Goal: Task Accomplishment & Management: Use online tool/utility

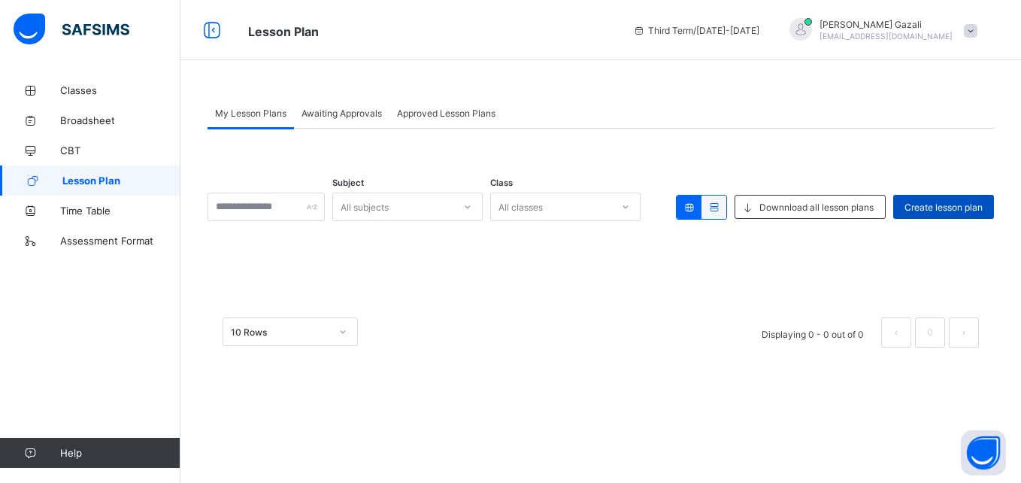
click at [926, 206] on span "Create lesson plan" at bounding box center [943, 206] width 78 height 11
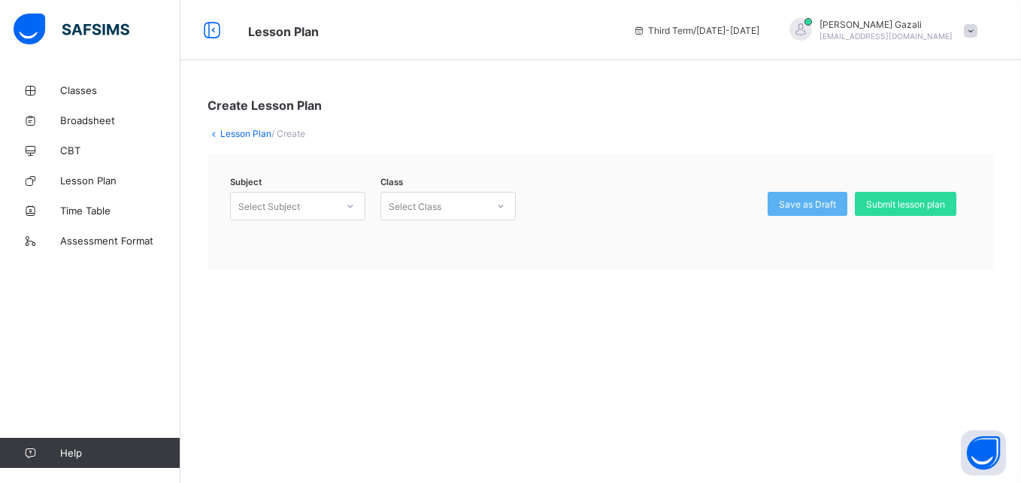
click at [342, 209] on div at bounding box center [351, 206] width 26 height 24
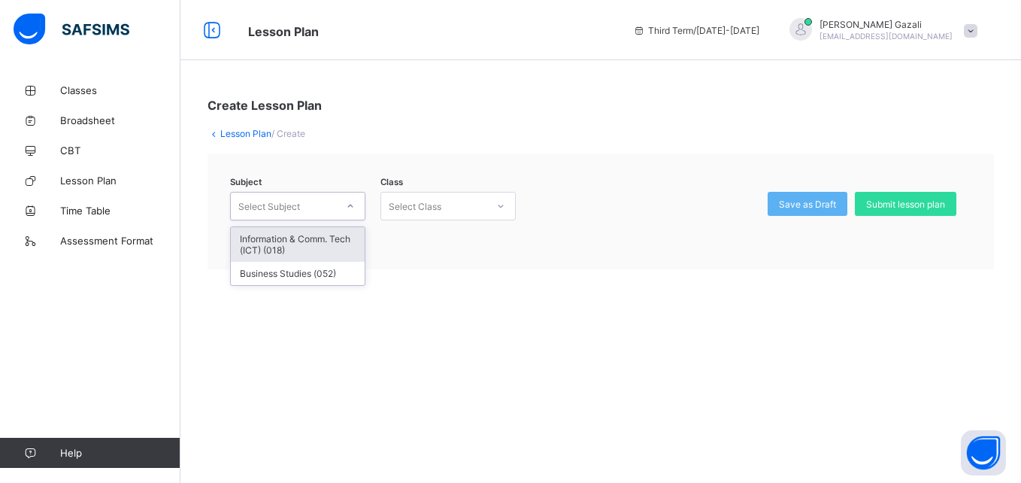
click at [304, 244] on div "Information & Comm. Tech (ICT) (018)" at bounding box center [298, 244] width 134 height 35
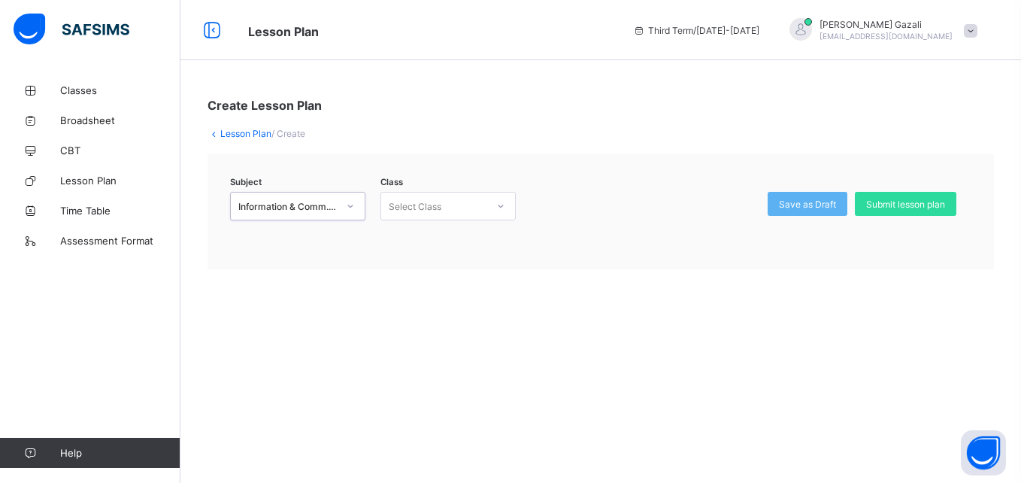
click at [496, 206] on icon at bounding box center [500, 205] width 9 height 15
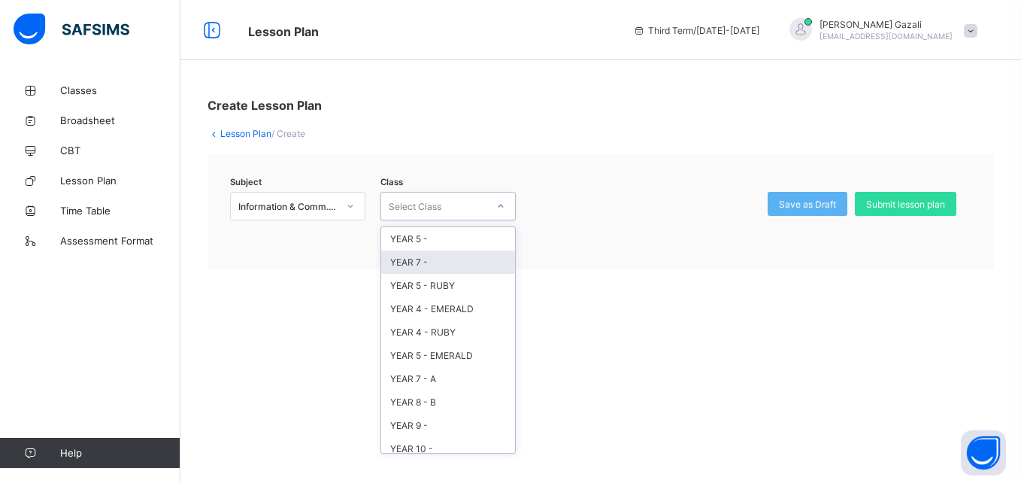
click at [428, 263] on div "YEAR 7 -" at bounding box center [448, 261] width 134 height 23
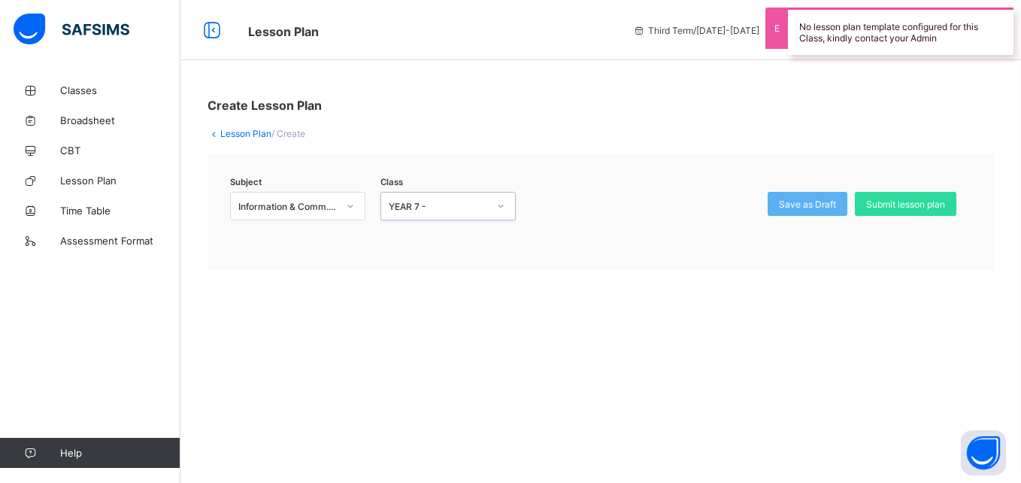
click at [455, 210] on div "YEAR 7 -" at bounding box center [438, 206] width 99 height 11
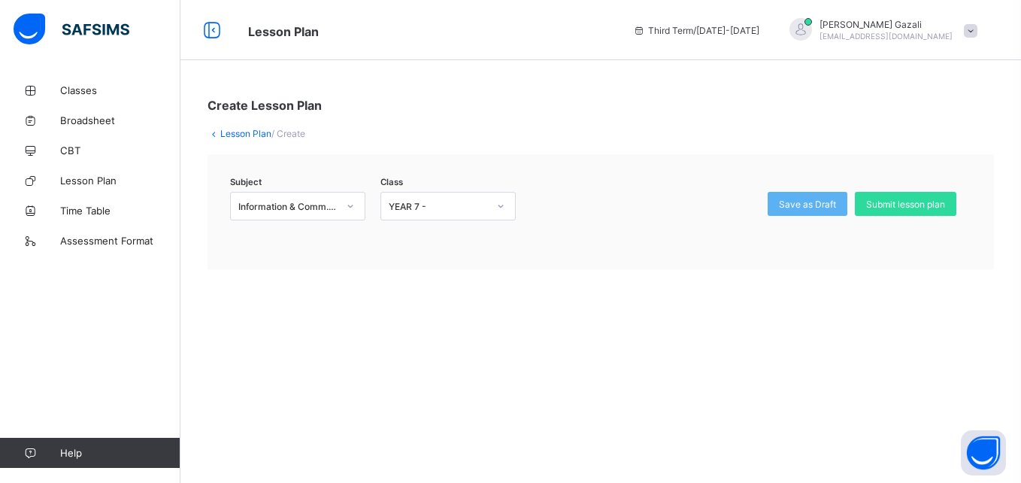
click at [289, 420] on div "Create Lesson Plan Lesson Plan / Create Subject Information & Comm. Tech (ICT) …" at bounding box center [600, 241] width 840 height 483
click at [447, 212] on div "YEAR 7 -" at bounding box center [433, 205] width 105 height 21
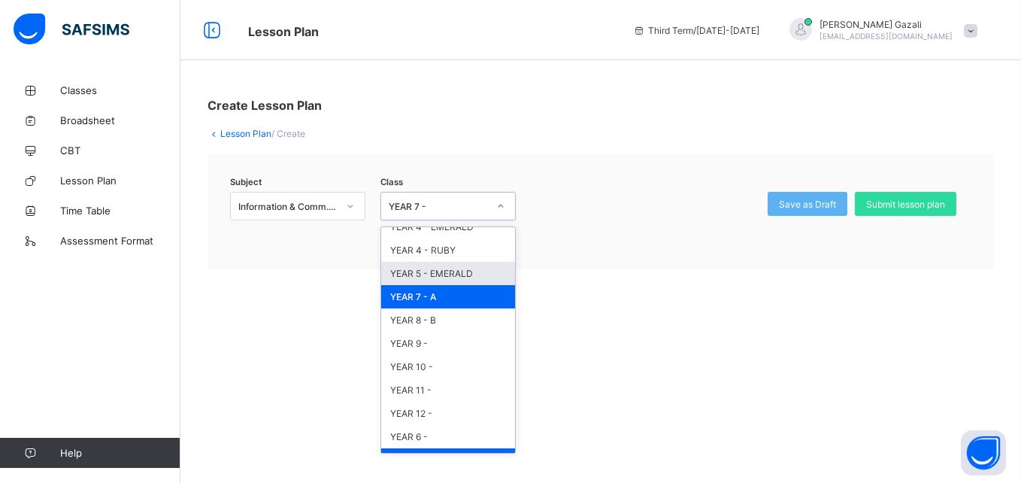
scroll to position [147, 0]
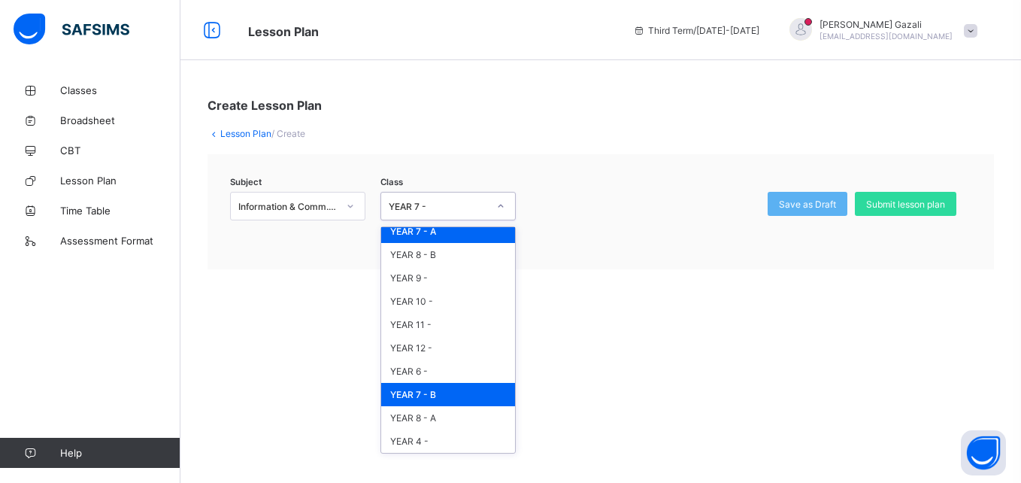
click at [441, 392] on div "YEAR 7 - B" at bounding box center [448, 394] width 134 height 23
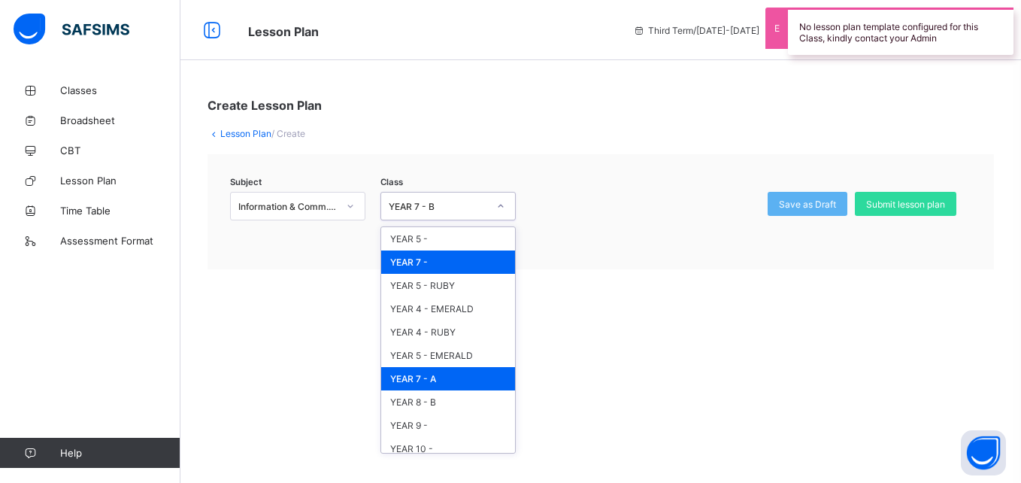
click at [471, 206] on div "YEAR 7 - B" at bounding box center [438, 206] width 99 height 11
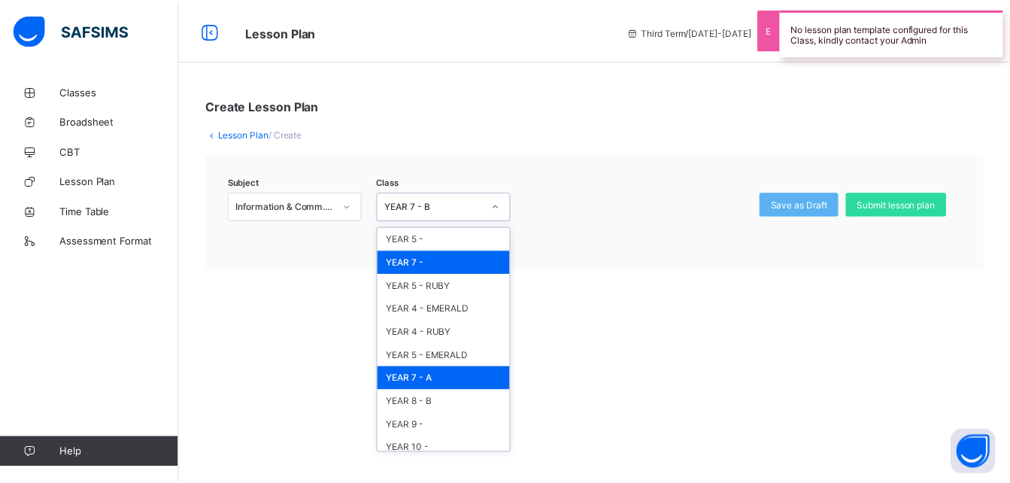
scroll to position [108, 0]
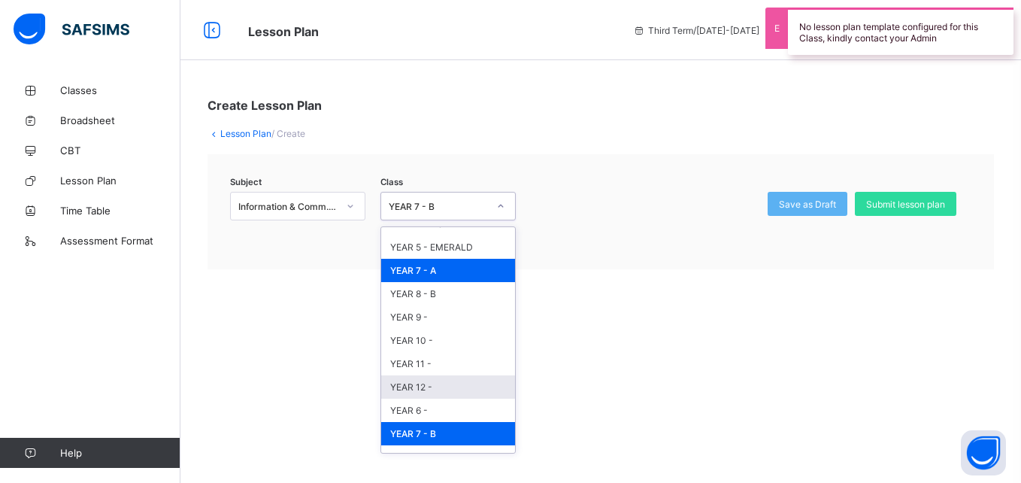
click at [425, 384] on div "YEAR 12 -" at bounding box center [448, 386] width 134 height 23
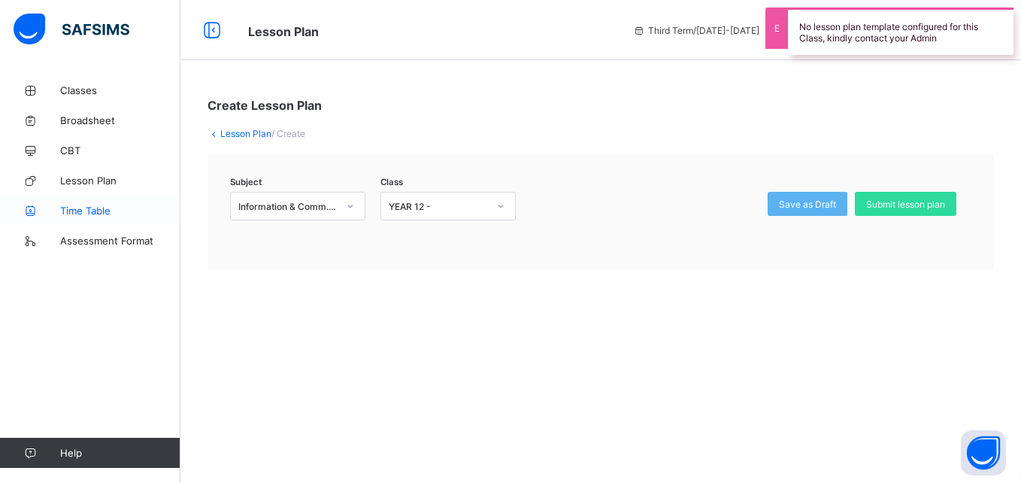
click at [89, 203] on link "Time Table" at bounding box center [90, 210] width 180 height 30
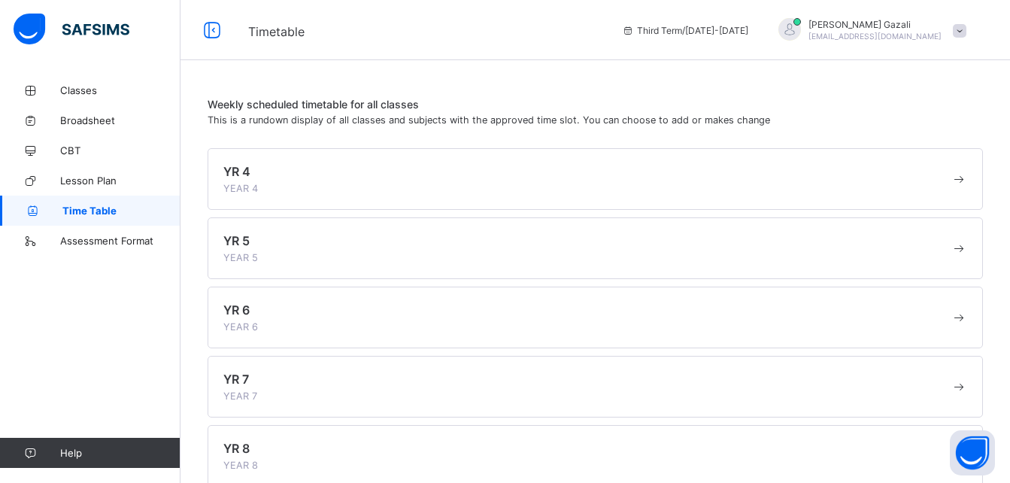
click at [265, 187] on div "YR 4 YEAR 4" at bounding box center [586, 179] width 727 height 30
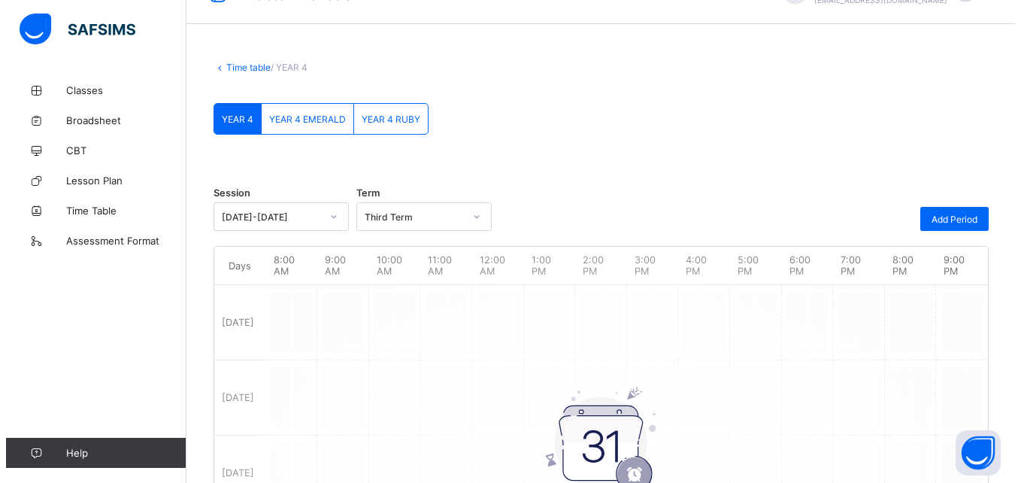
scroll to position [75, 0]
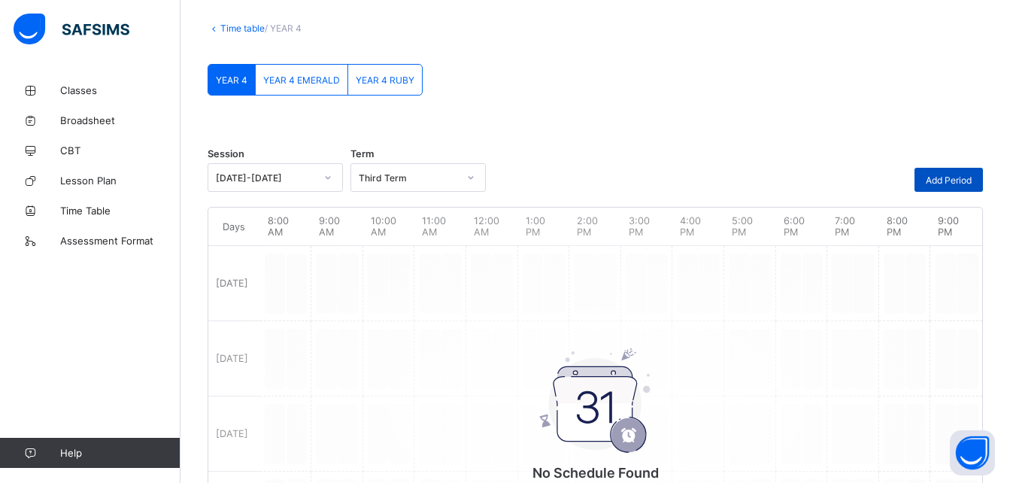
click at [946, 180] on span "Add Period" at bounding box center [948, 179] width 46 height 11
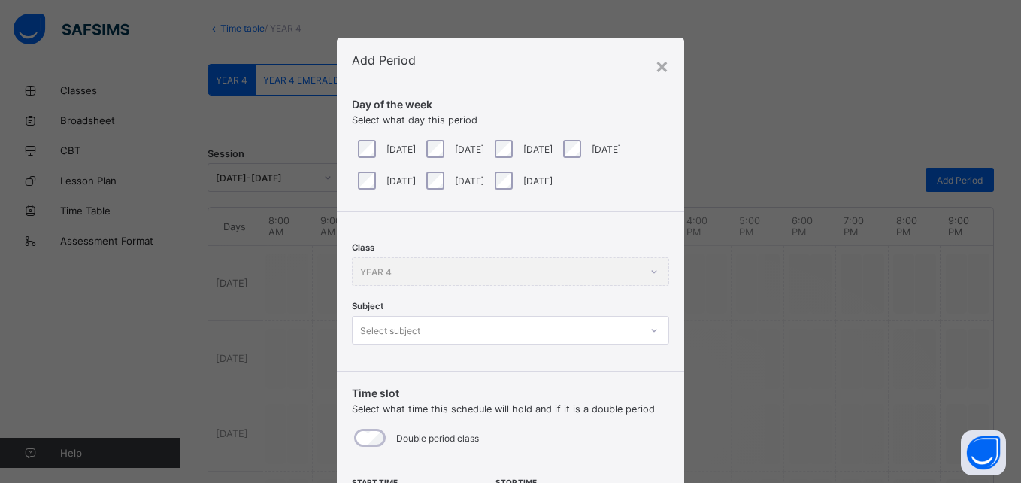
click at [571, 276] on div "Class YEAR 4" at bounding box center [510, 271] width 317 height 29
click at [589, 270] on div "Class YEAR 4" at bounding box center [510, 271] width 317 height 29
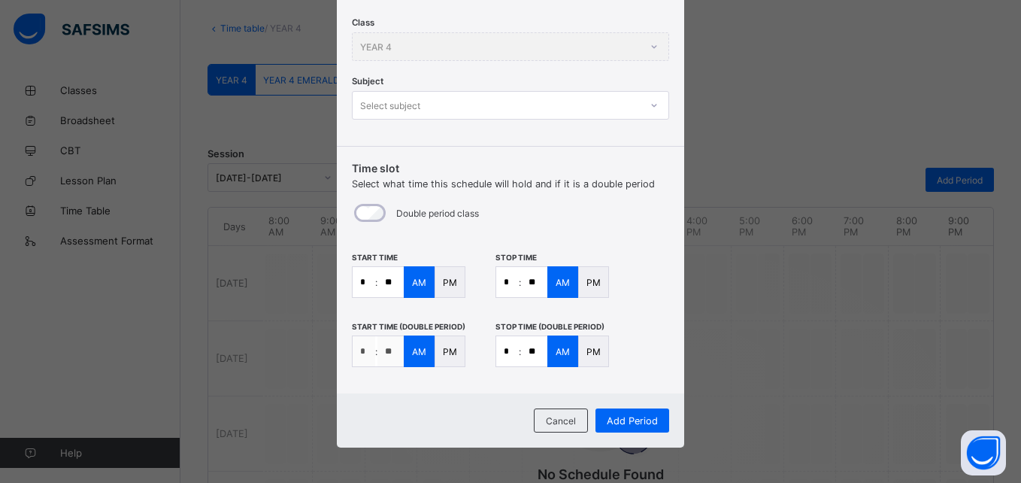
scroll to position [227, 0]
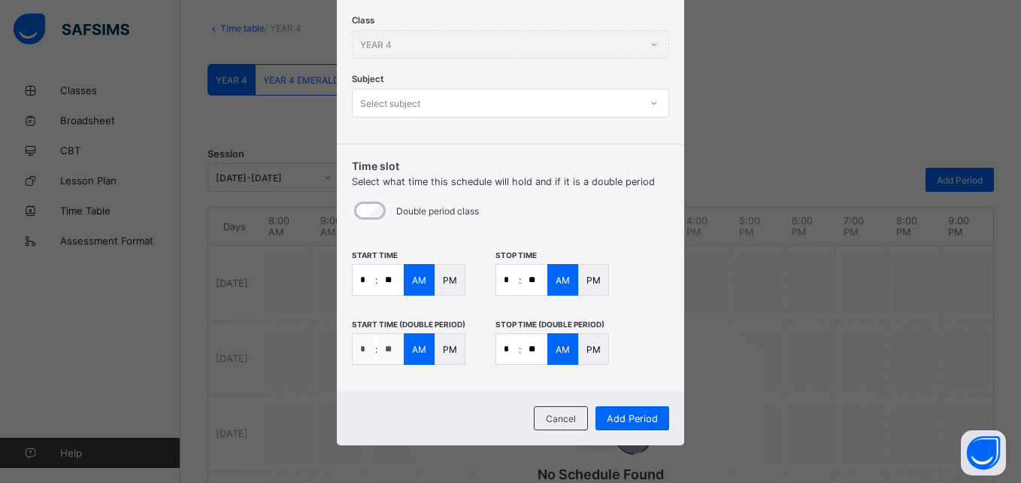
click at [360, 281] on input "*" at bounding box center [364, 280] width 23 height 30
click at [534, 280] on input "**" at bounding box center [534, 280] width 26 height 30
type input "**"
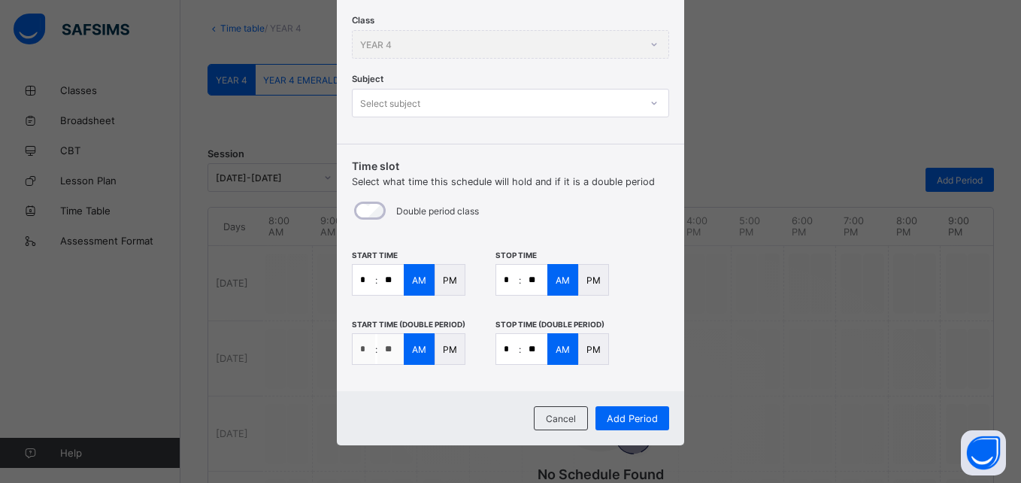
type input "**"
click at [624, 413] on span "Add Period" at bounding box center [632, 418] width 51 height 11
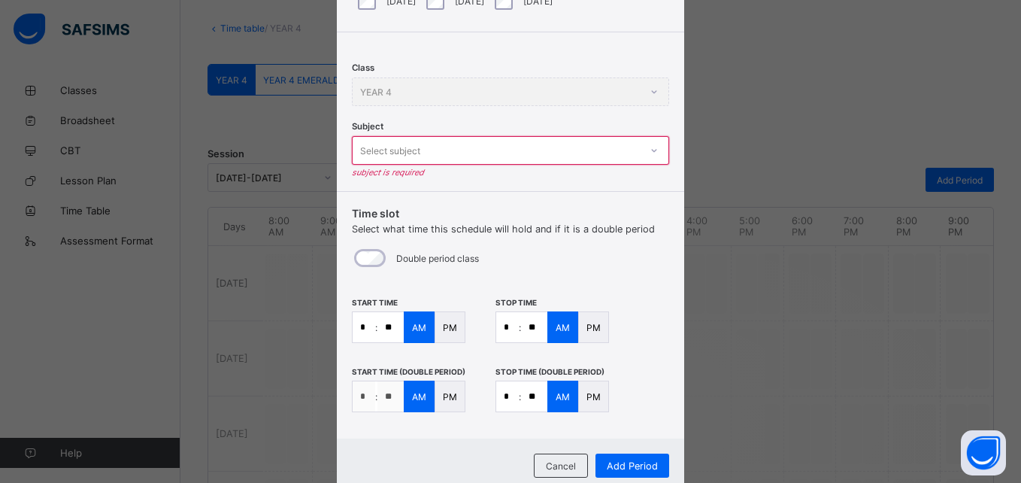
scroll to position [77, 0]
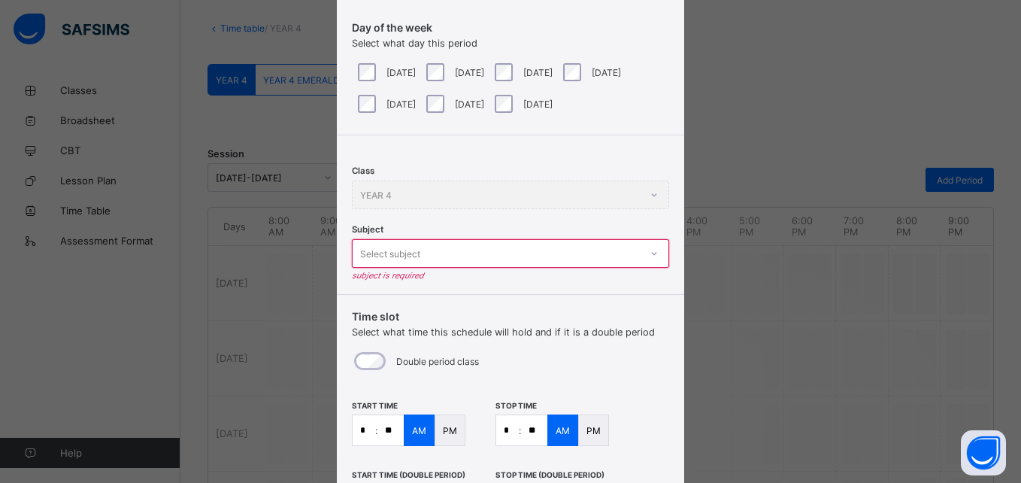
click at [434, 255] on div "Select subject" at bounding box center [496, 253] width 287 height 21
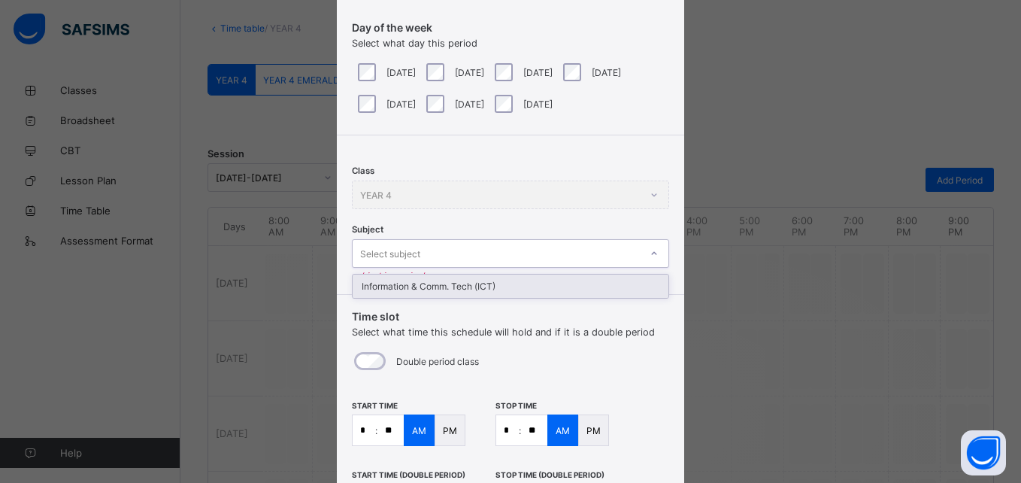
click at [450, 282] on div "Information & Comm. Tech (ICT)" at bounding box center [511, 285] width 316 height 23
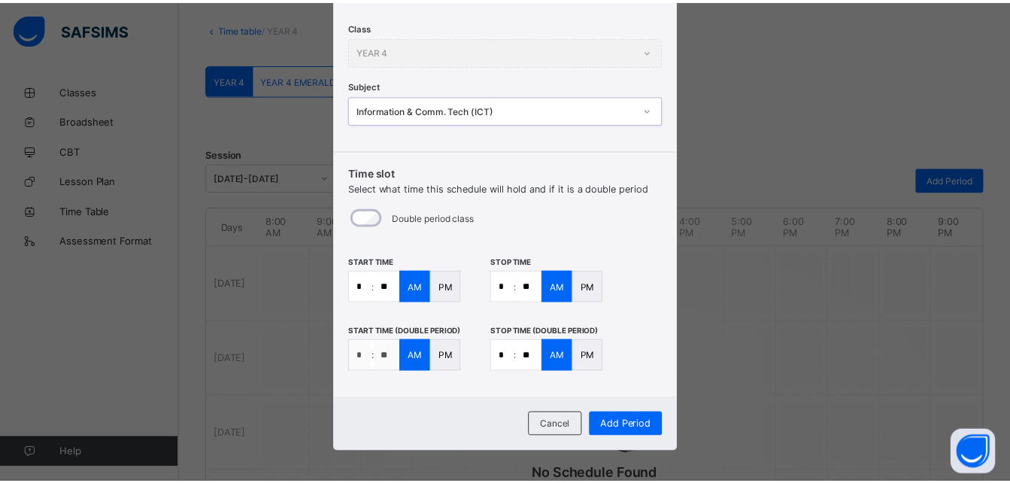
scroll to position [227, 0]
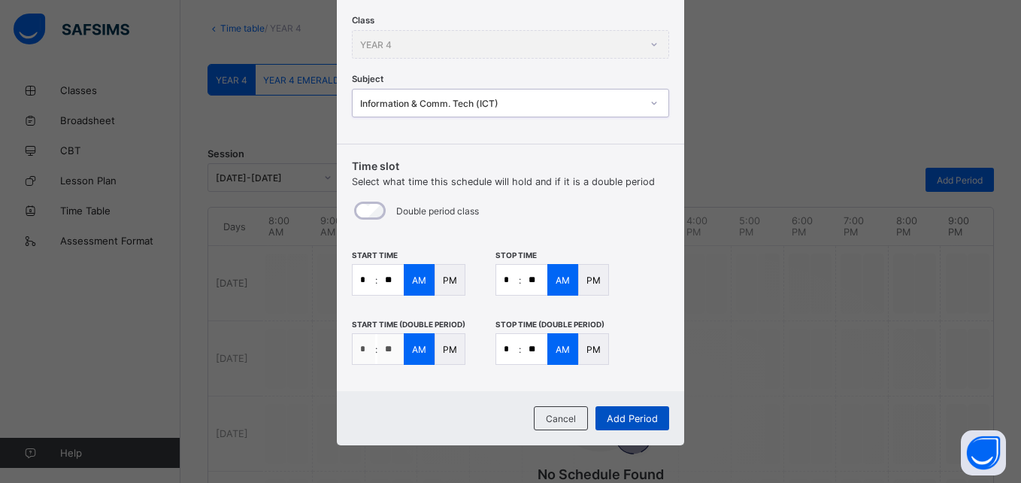
click at [617, 415] on span "Add Period" at bounding box center [632, 418] width 51 height 11
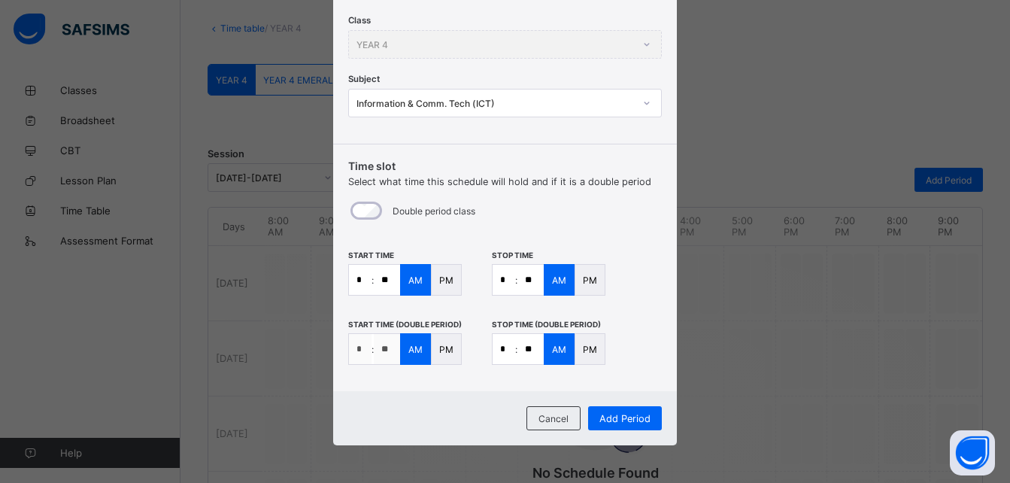
click at [371, 347] on p ":" at bounding box center [372, 349] width 2 height 11
click at [525, 283] on input "**" at bounding box center [530, 280] width 26 height 30
type input "**"
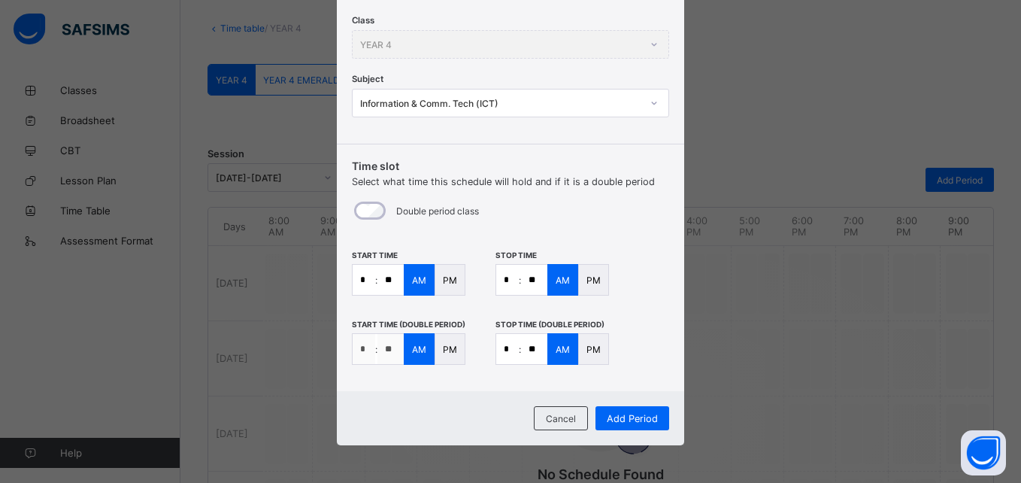
type input "**"
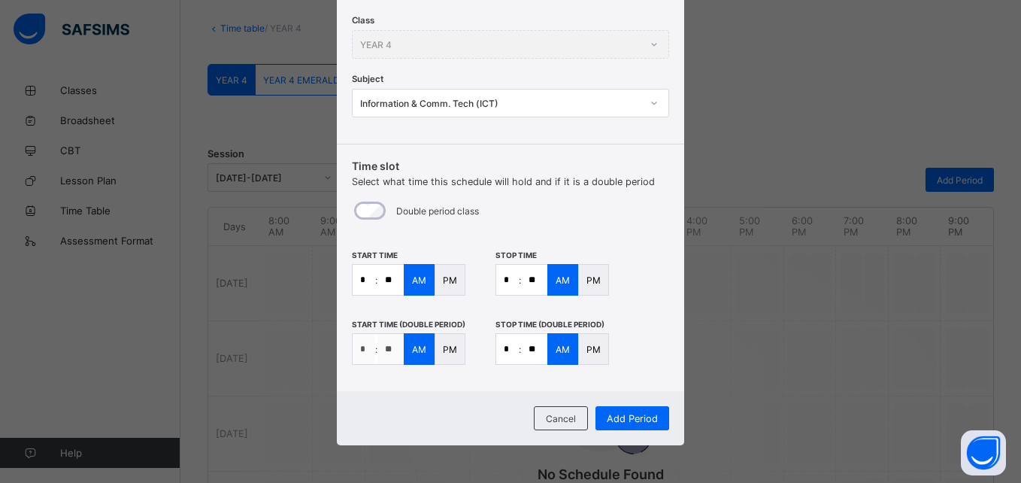
type input "**"
click at [590, 280] on p "PM" at bounding box center [593, 279] width 14 height 11
click at [556, 283] on p "AM" at bounding box center [563, 279] width 14 height 11
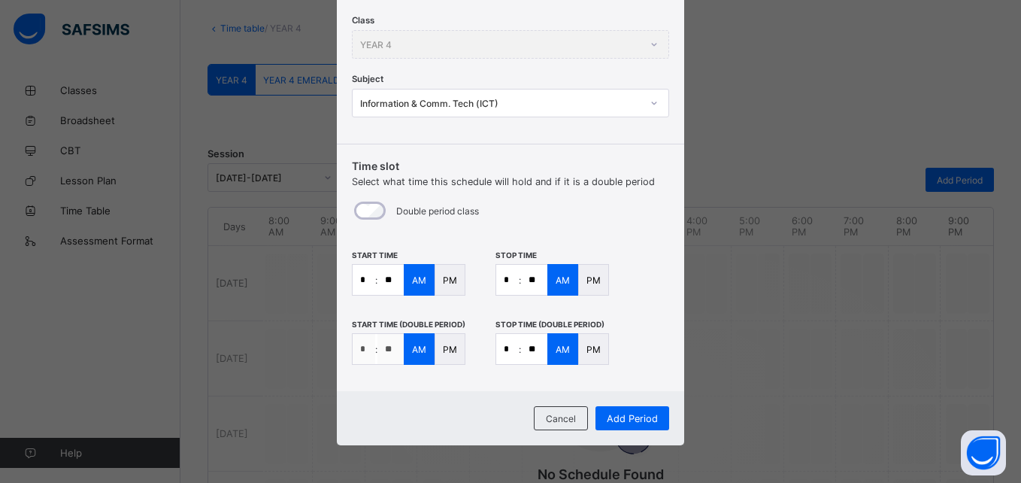
click at [507, 350] on input "*" at bounding box center [507, 349] width 23 height 30
click at [536, 347] on input "**" at bounding box center [534, 349] width 26 height 30
type input "**"
click at [504, 350] on input "*" at bounding box center [507, 349] width 23 height 30
type input "*"
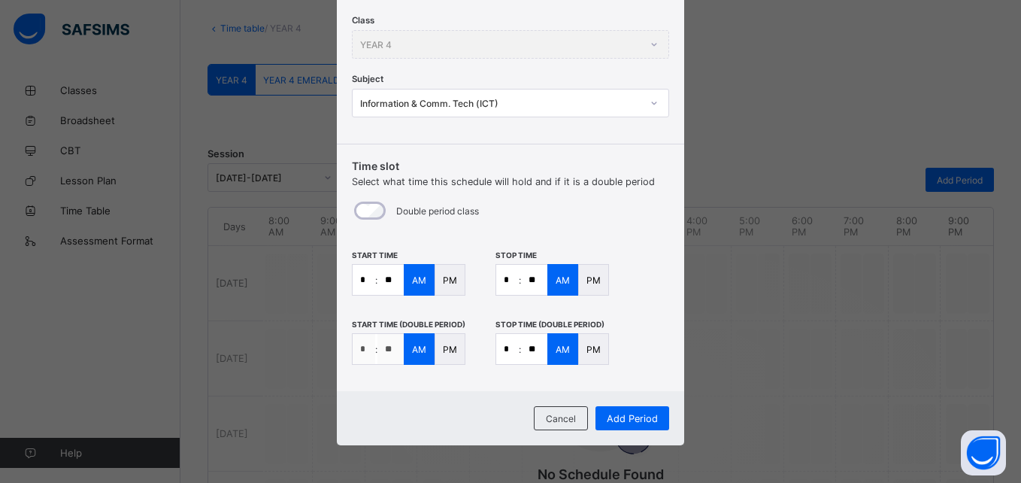
click at [624, 335] on div "Start time (Double Period) * : ** AM PM Stop time (Double Period) * : ** AM PM" at bounding box center [510, 341] width 317 height 47
click at [623, 414] on span "Add Period" at bounding box center [632, 418] width 51 height 11
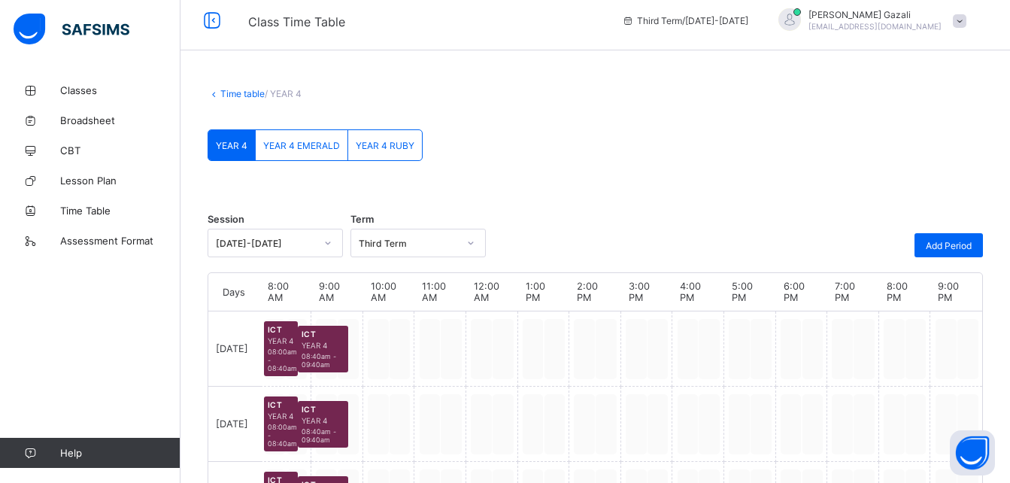
scroll to position [0, 0]
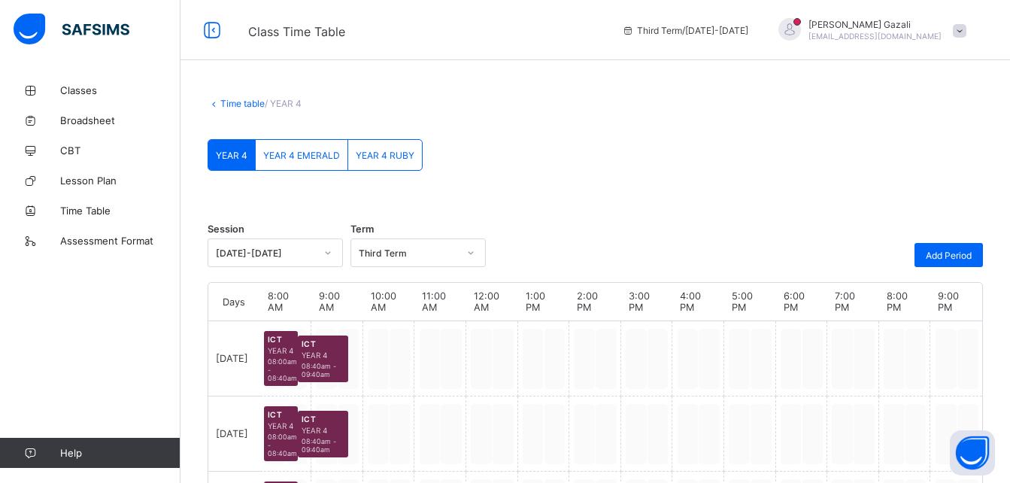
click at [297, 158] on span "YEAR 4 EMERALD" at bounding box center [301, 155] width 77 height 11
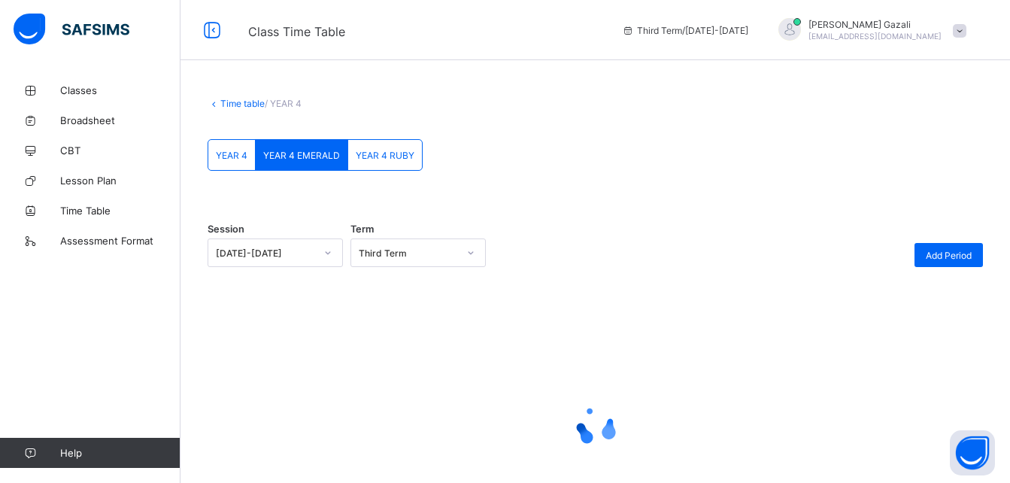
click at [381, 160] on span "YEAR 4 RUBY" at bounding box center [385, 155] width 59 height 11
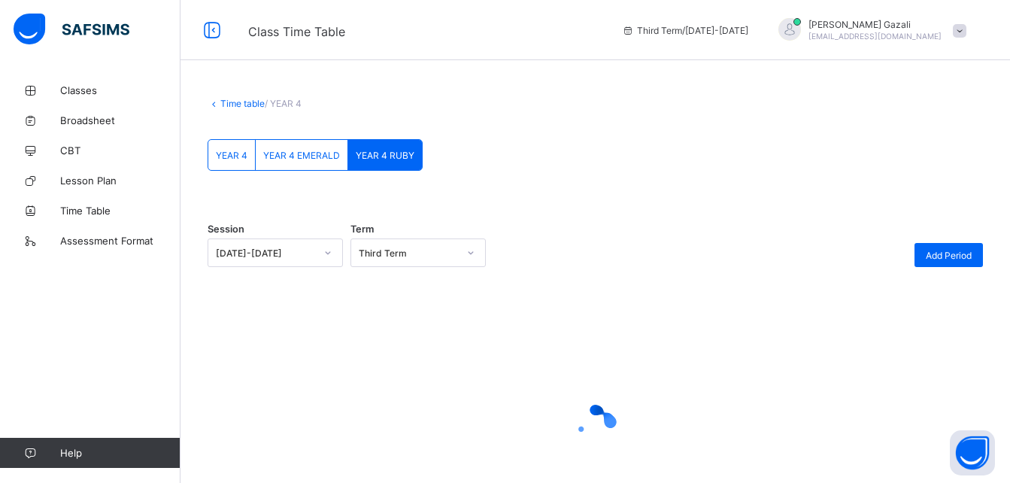
click at [229, 150] on span "YEAR 4" at bounding box center [232, 155] width 32 height 11
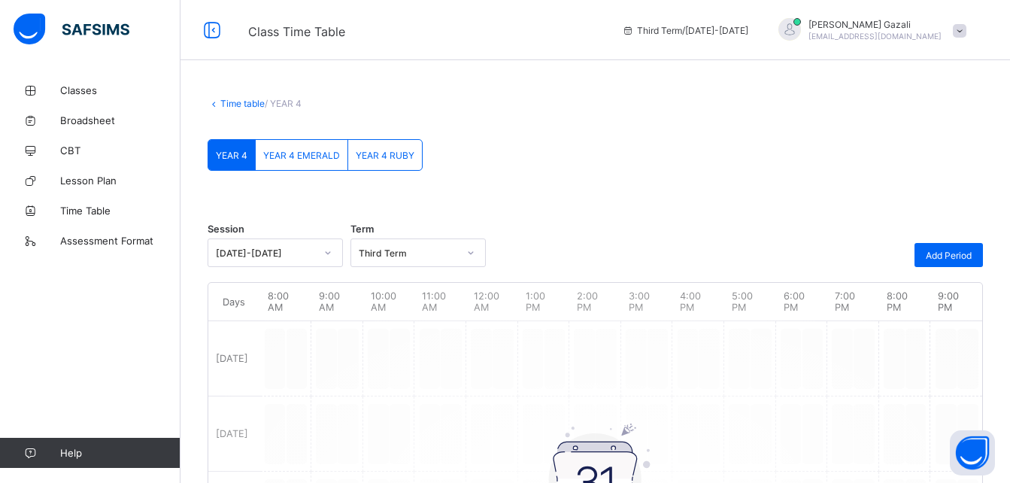
click at [297, 156] on span "YEAR 4 EMERALD" at bounding box center [301, 155] width 77 height 11
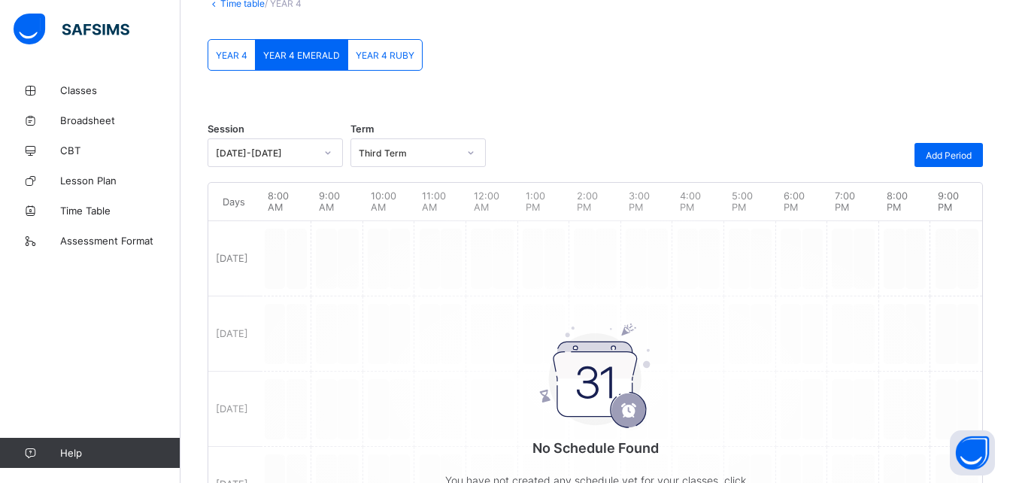
scroll to position [95, 0]
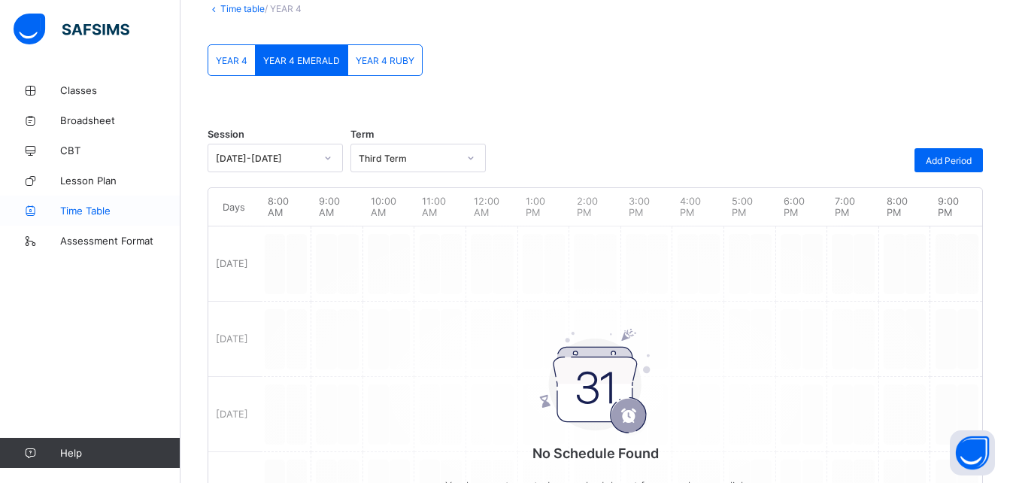
click at [89, 210] on span "Time Table" at bounding box center [120, 210] width 120 height 12
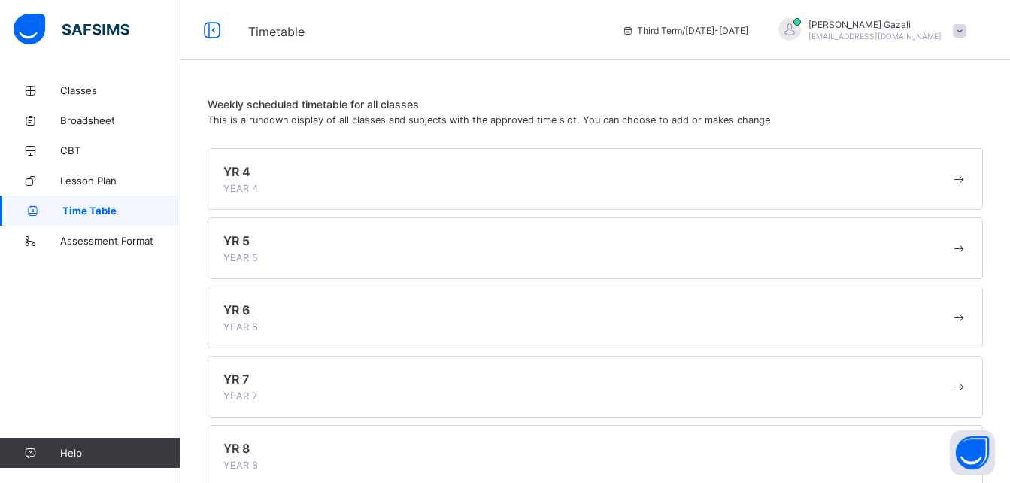
scroll to position [303, 0]
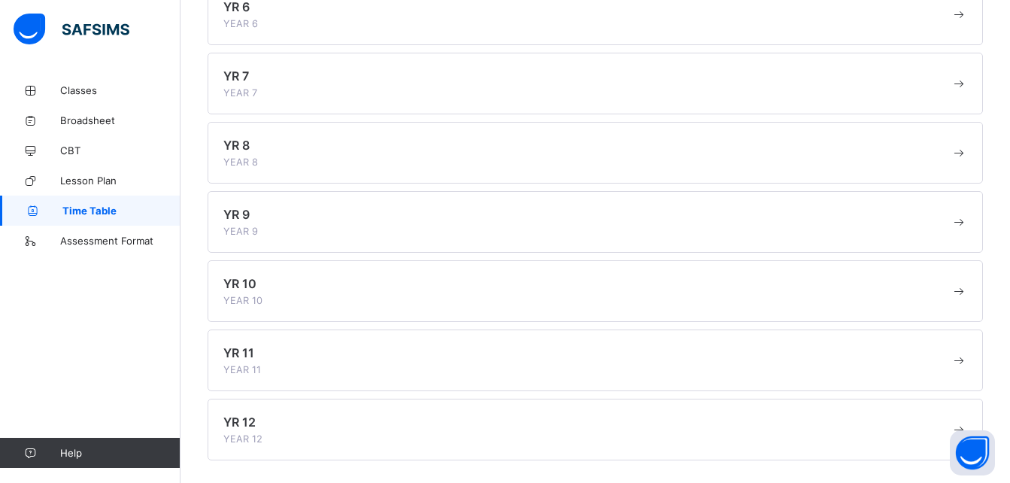
click at [310, 417] on div "YR 12 YEAR 12" at bounding box center [586, 429] width 727 height 30
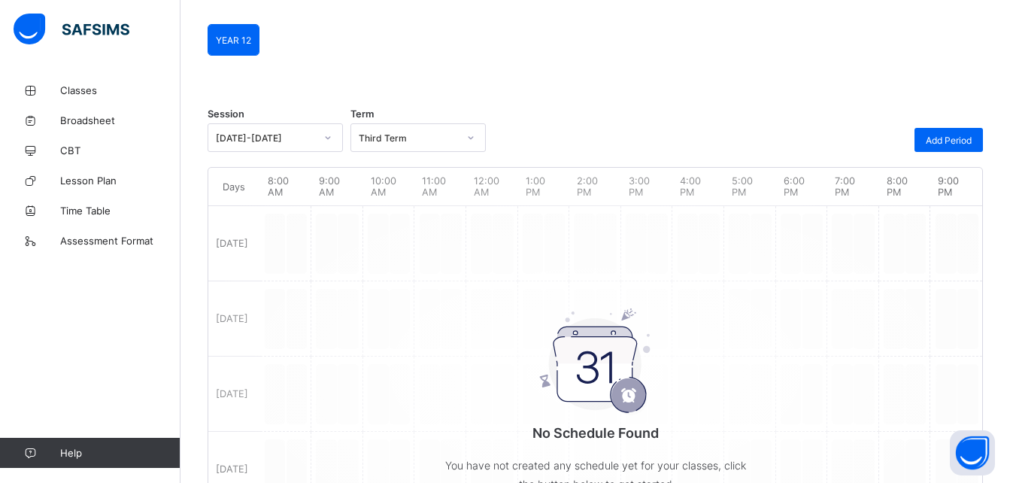
scroll to position [303, 0]
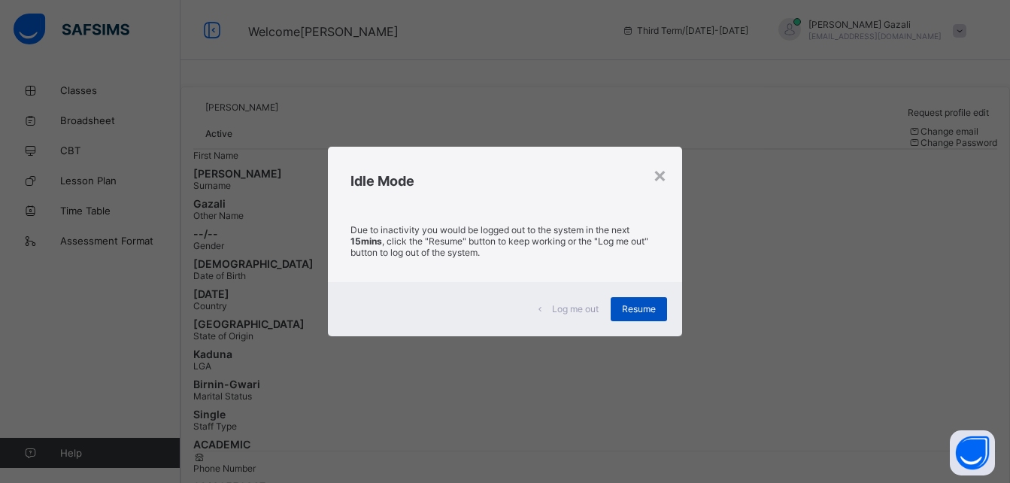
click at [637, 306] on span "Resume" at bounding box center [639, 308] width 34 height 11
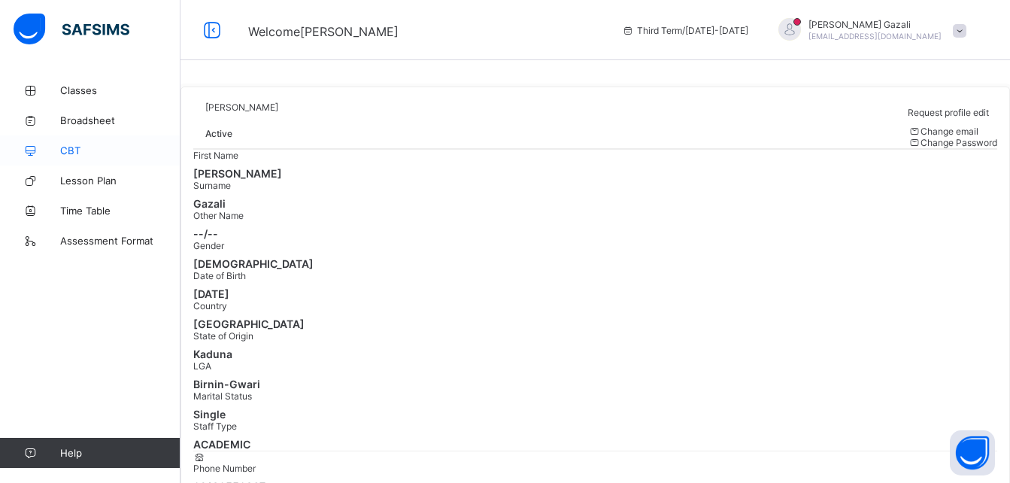
click at [73, 148] on span "CBT" at bounding box center [120, 150] width 120 height 12
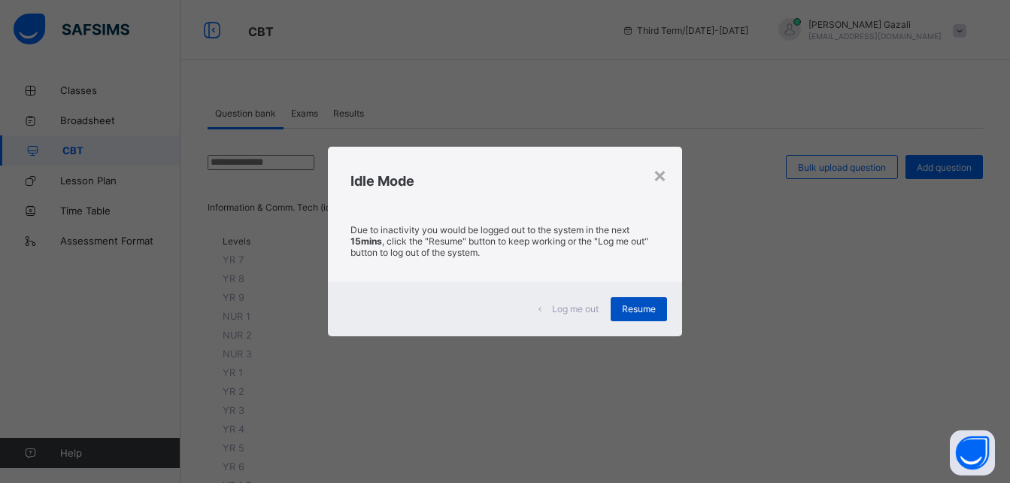
click at [633, 309] on span "Resume" at bounding box center [639, 308] width 34 height 11
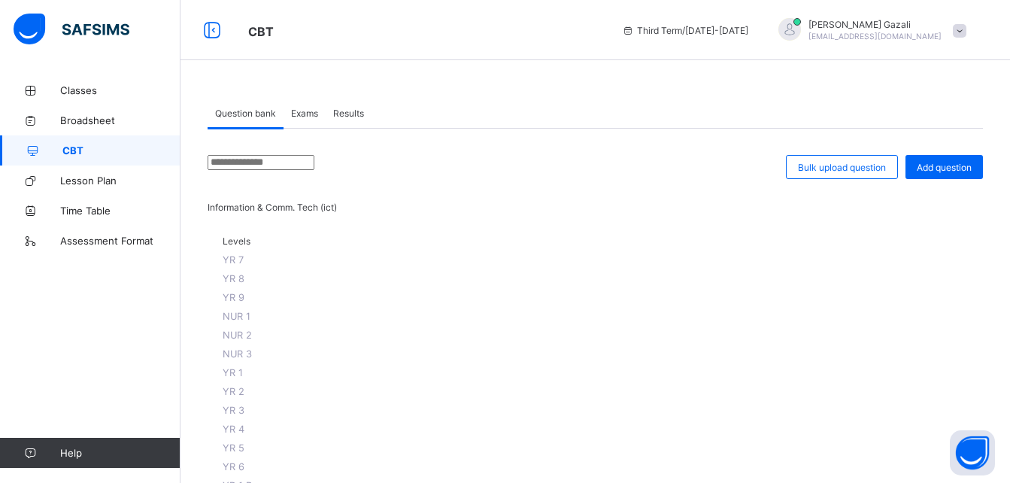
click at [308, 114] on span "Exams" at bounding box center [304, 112] width 27 height 11
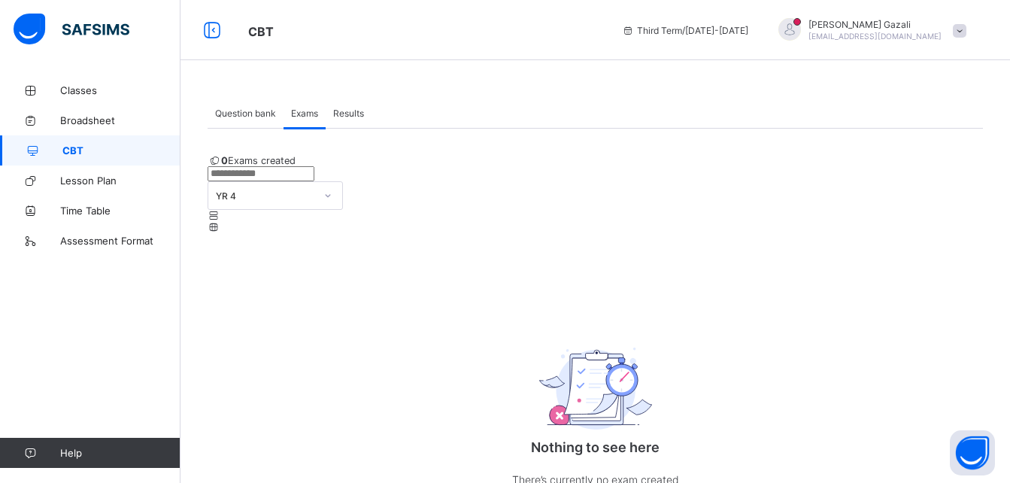
click at [347, 115] on span "Results" at bounding box center [348, 112] width 31 height 11
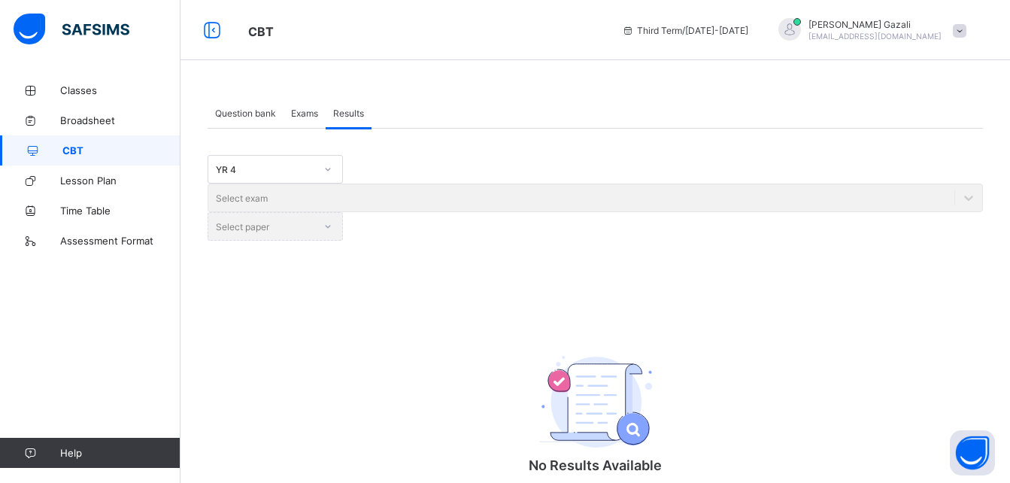
click at [307, 114] on span "Exams" at bounding box center [304, 112] width 27 height 11
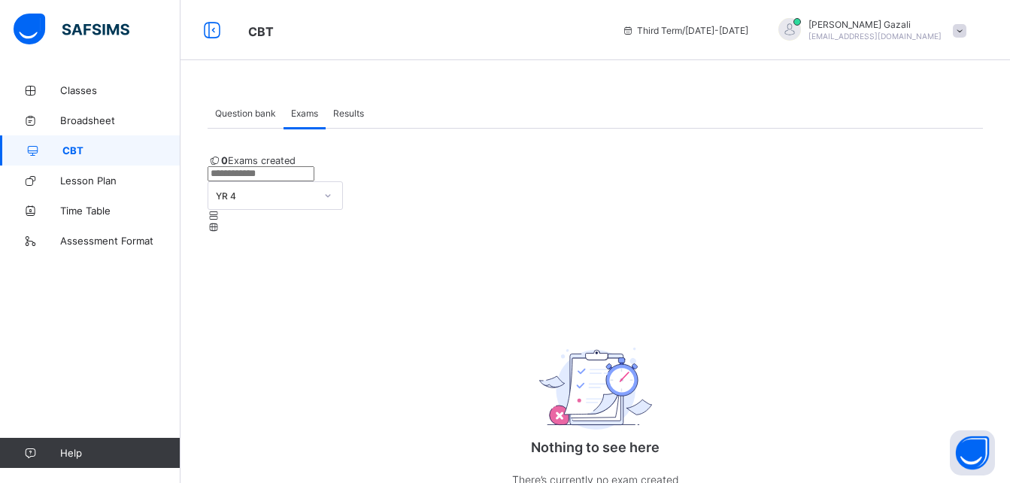
click at [233, 112] on span "Question bank" at bounding box center [245, 112] width 61 height 11
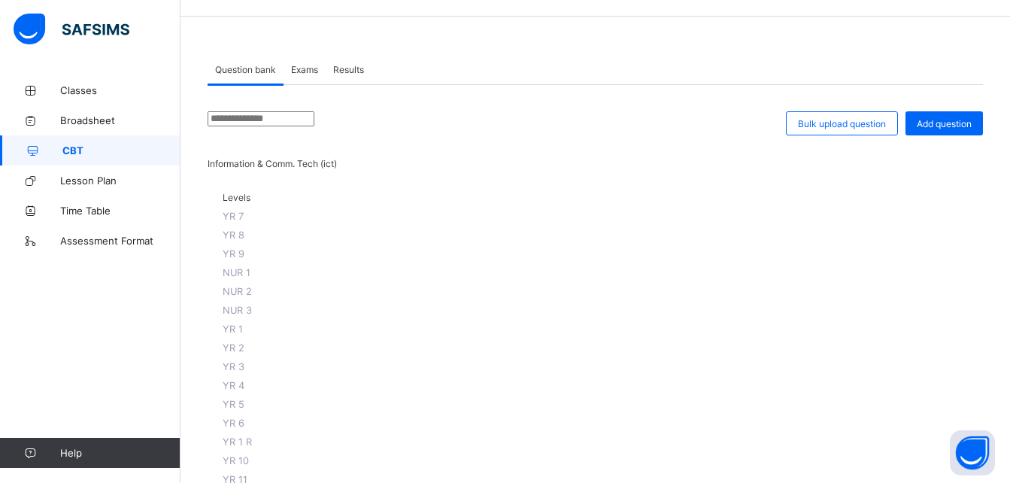
scroll to position [70, 0]
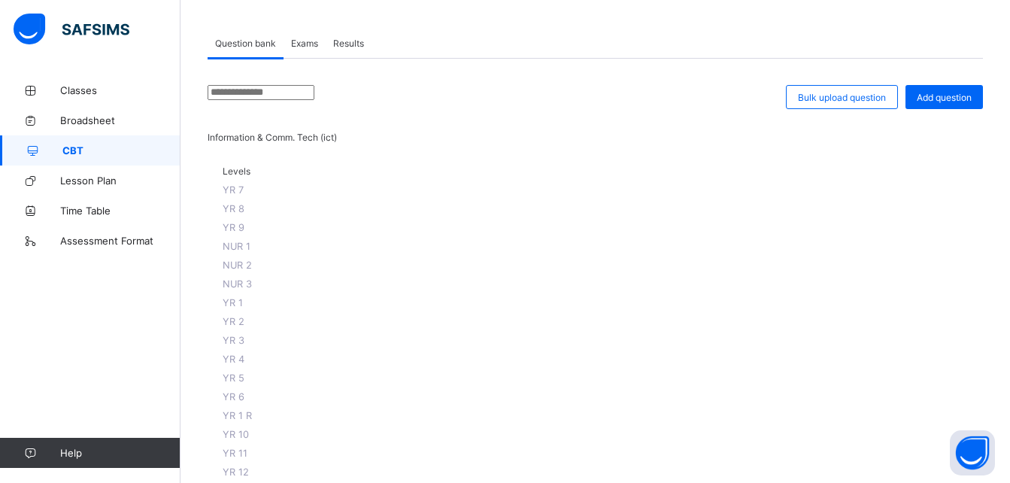
click at [244, 222] on span "YR 9" at bounding box center [234, 227] width 22 height 11
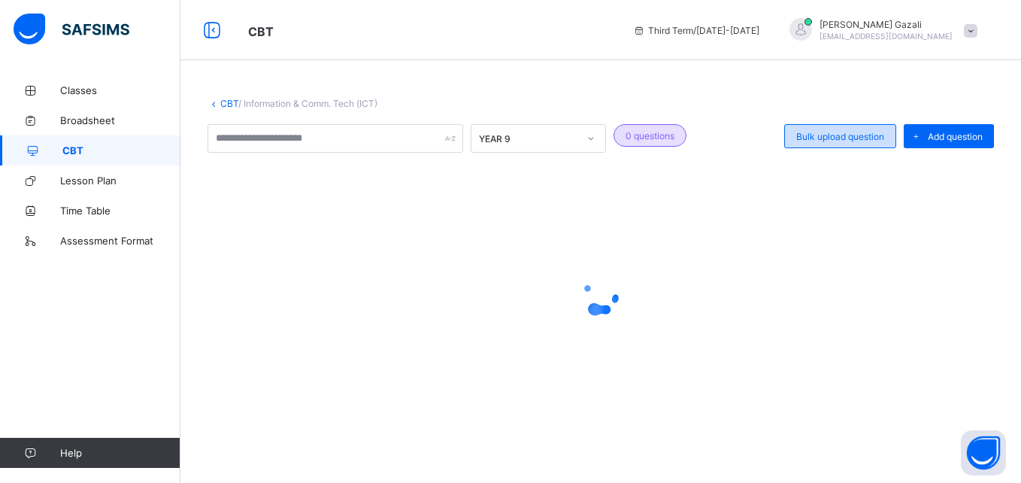
click at [832, 131] on span "Bulk upload question" at bounding box center [840, 136] width 88 height 11
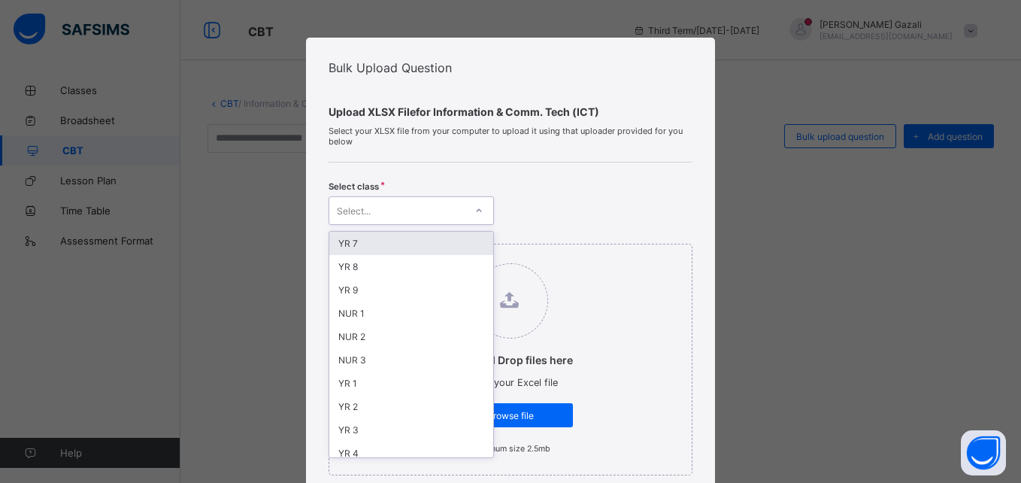
click at [449, 207] on div "Select..." at bounding box center [396, 210] width 135 height 21
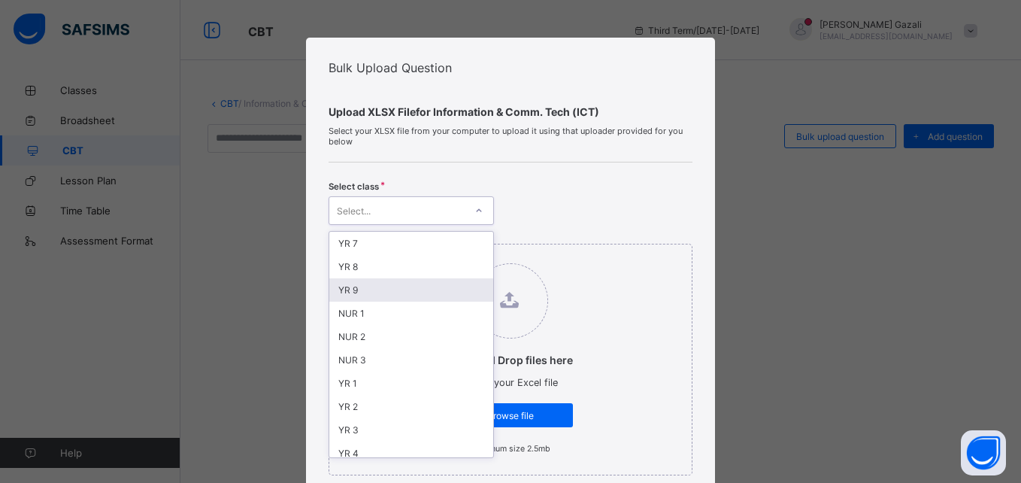
click at [374, 293] on div "YR 9" at bounding box center [411, 289] width 164 height 23
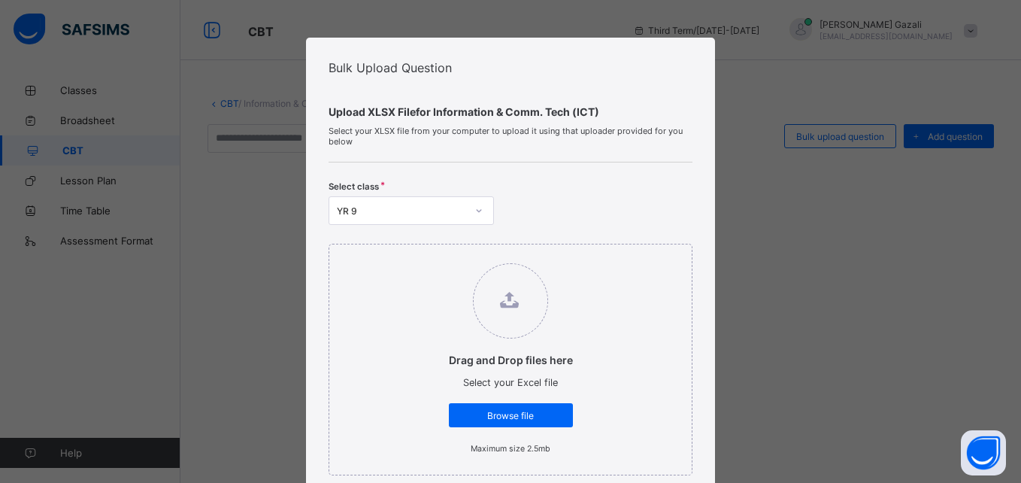
click at [256, 331] on div "Bulk Upload Question Upload XLSX File for Information & Comm. Tech (ICT) Select…" at bounding box center [510, 241] width 1021 height 483
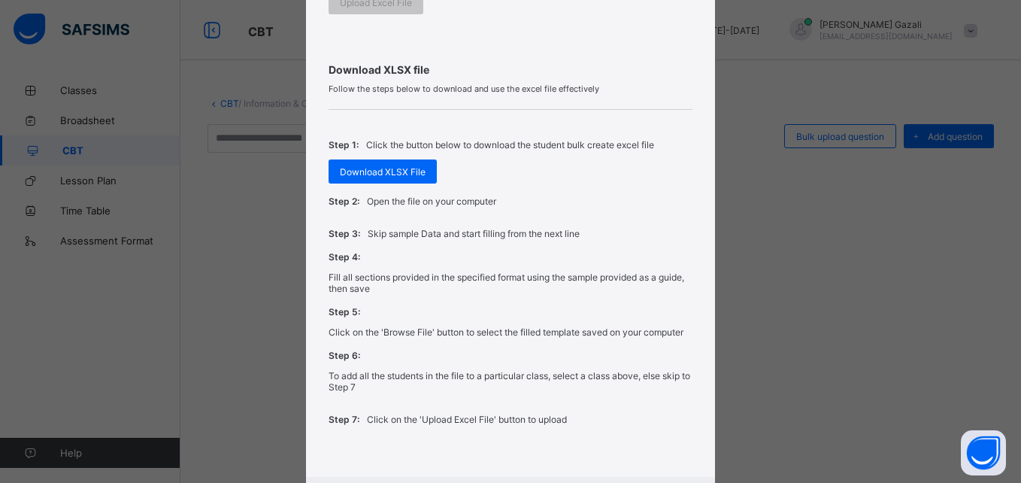
scroll to position [586, 0]
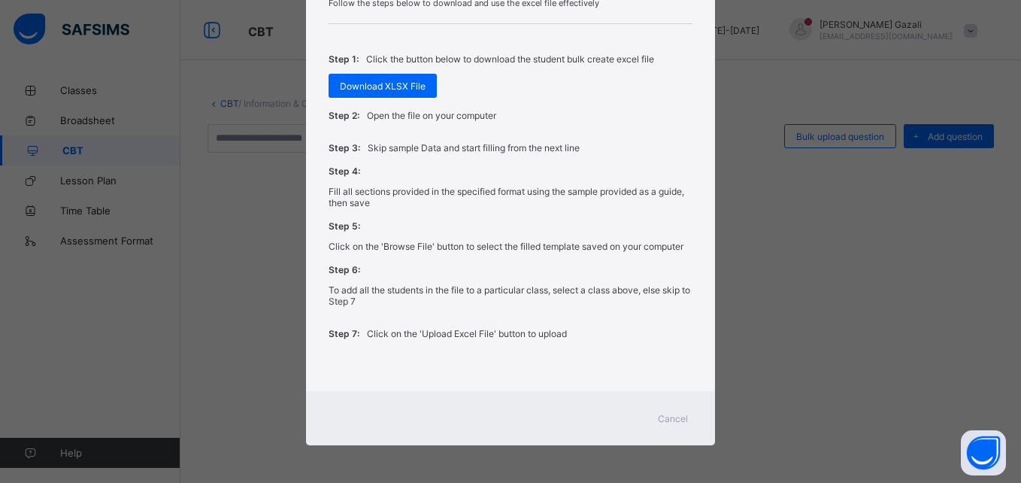
click at [668, 418] on span "Cancel" at bounding box center [673, 418] width 30 height 11
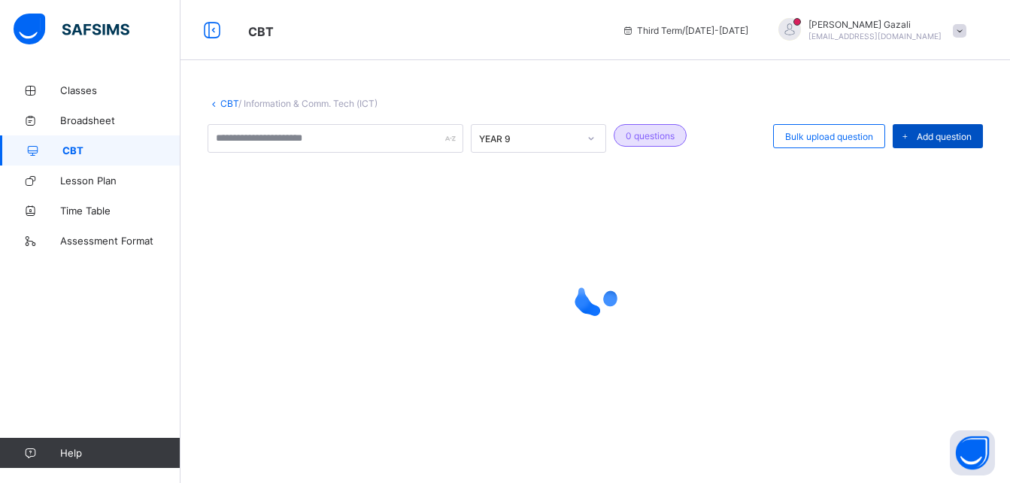
click at [947, 131] on span "Add question" at bounding box center [943, 136] width 55 height 11
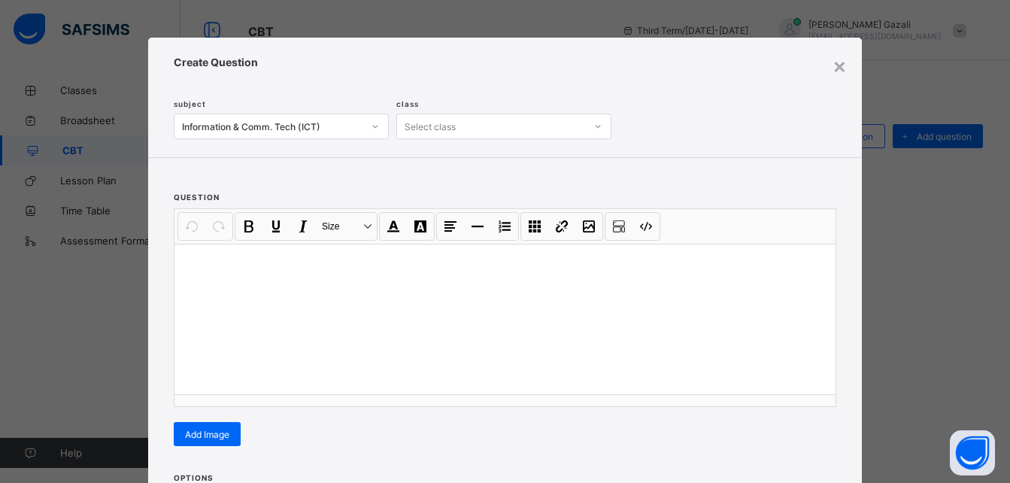
click at [90, 343] on div "× Create Question subject Information & Comm. Tech (ICT) class Select class que…" at bounding box center [505, 241] width 1010 height 483
click at [832, 65] on div "×" at bounding box center [839, 66] width 14 height 26
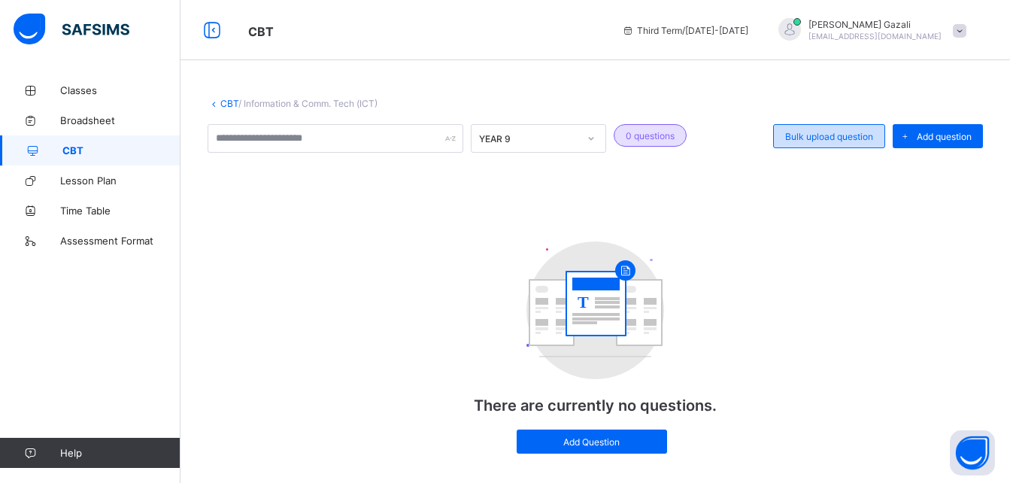
click at [837, 129] on div "Bulk upload question" at bounding box center [829, 136] width 112 height 24
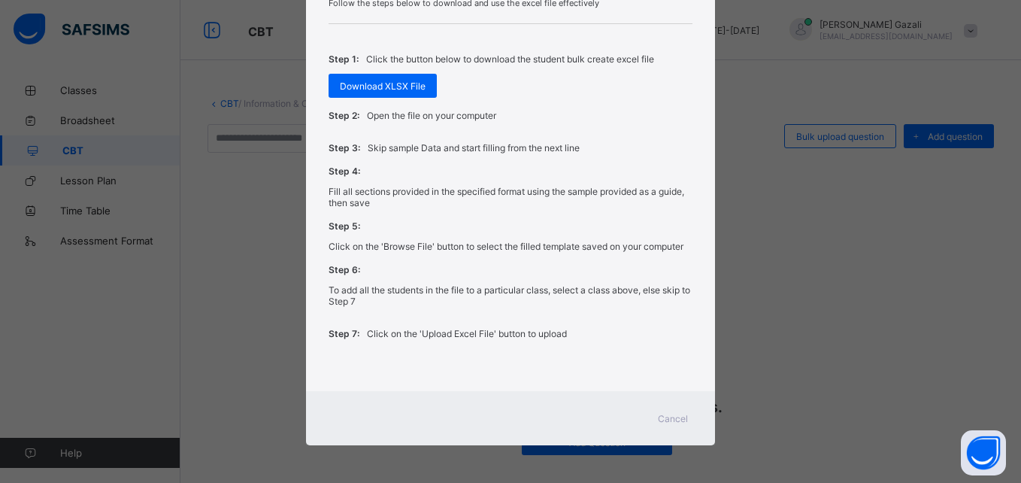
click at [661, 418] on span "Cancel" at bounding box center [673, 418] width 30 height 11
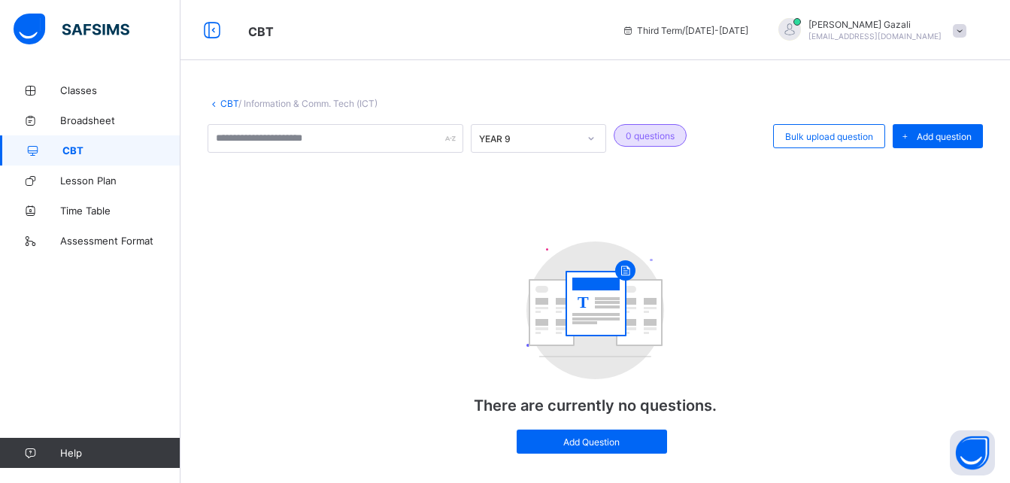
drag, startPoint x: 801, startPoint y: 299, endPoint x: 880, endPoint y: 201, distance: 126.7
click at [801, 298] on div "T There are currently no questions. Add Question" at bounding box center [594, 347] width 775 height 242
click at [944, 135] on span "Add question" at bounding box center [943, 136] width 55 height 11
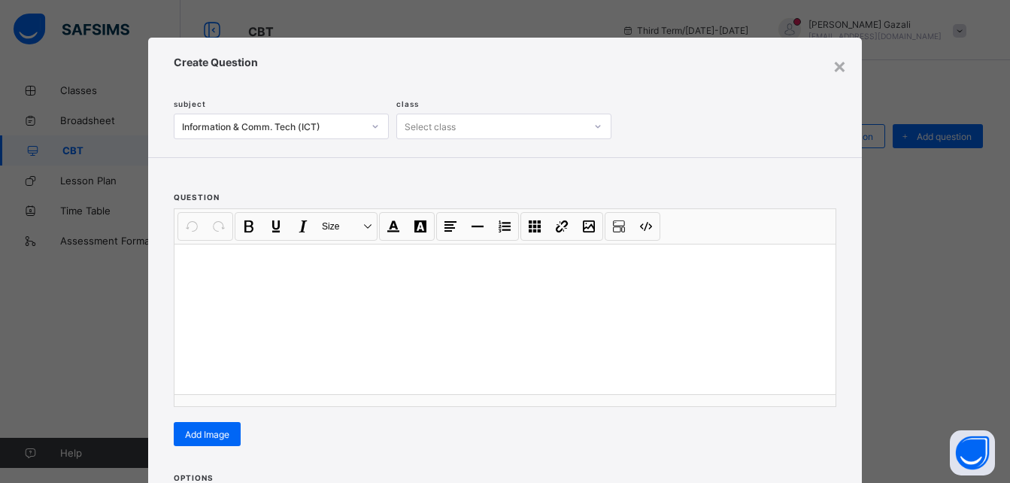
click at [543, 132] on div "Select class" at bounding box center [491, 126] width 188 height 21
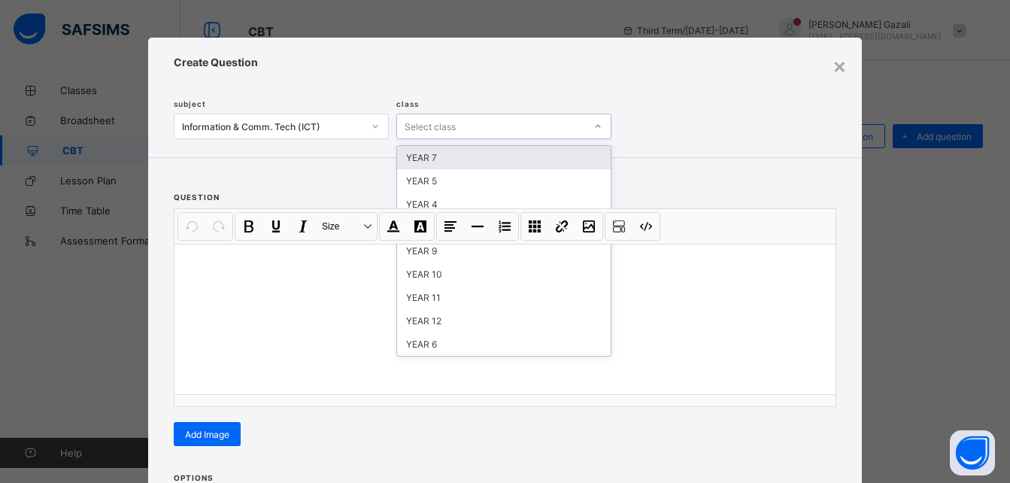
click at [447, 162] on div "YEAR 7" at bounding box center [503, 157] width 213 height 23
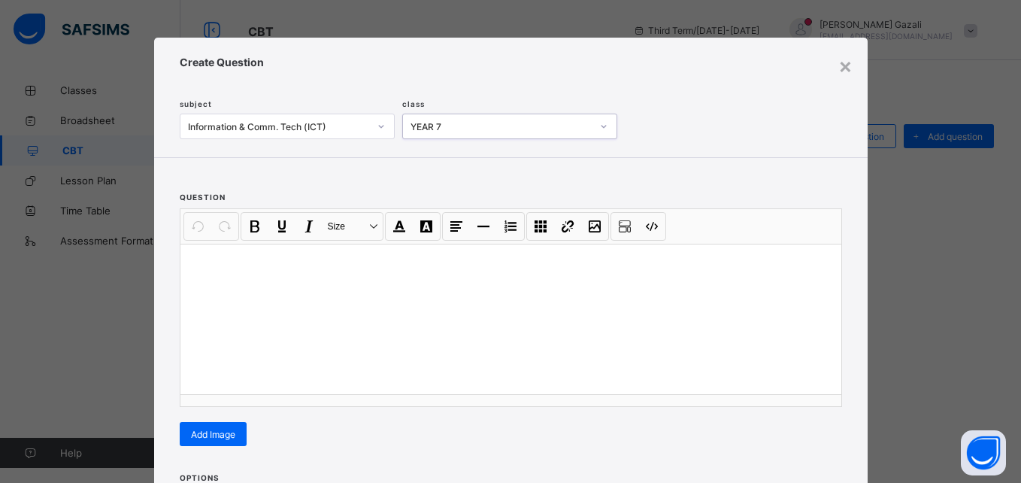
click at [252, 268] on p at bounding box center [510, 263] width 637 height 15
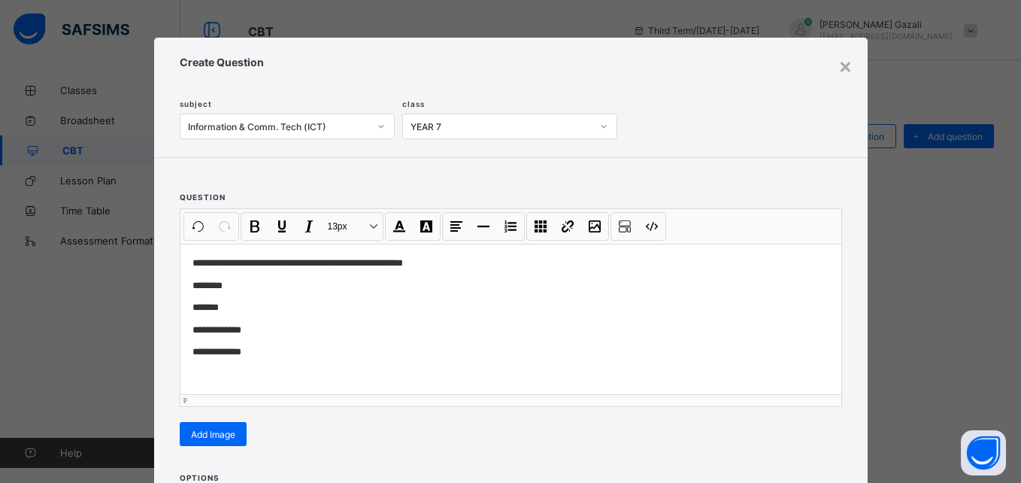
click at [371, 335] on p "**********" at bounding box center [510, 329] width 637 height 15
drag, startPoint x: 189, startPoint y: 262, endPoint x: 449, endPoint y: 268, distance: 259.4
click at [449, 268] on p "**********" at bounding box center [510, 263] width 637 height 15
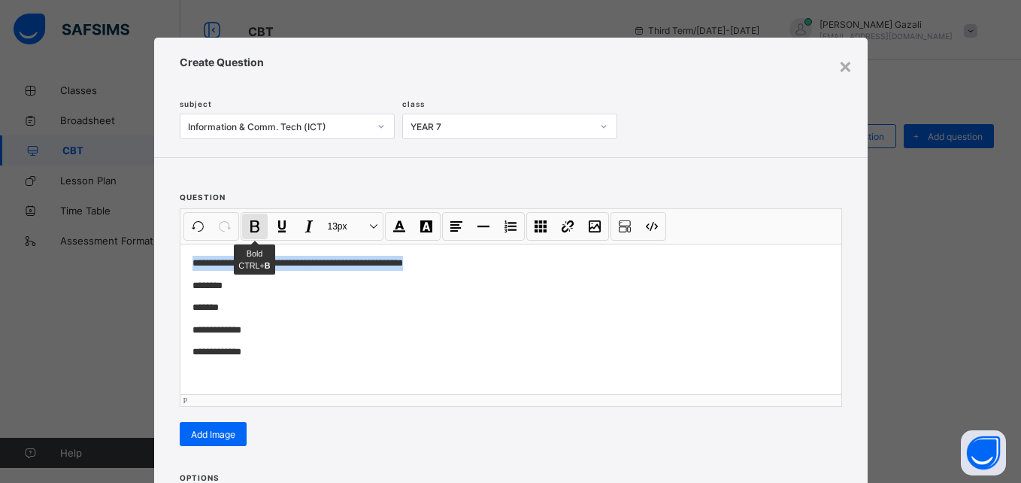
click at [247, 229] on button "Bold CTRL+ B" at bounding box center [255, 226] width 26 height 26
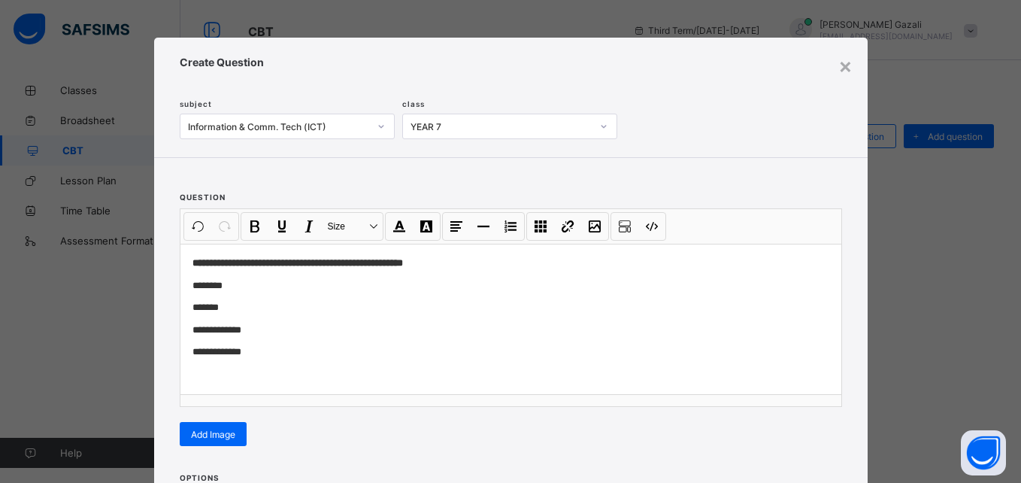
click at [209, 400] on div "**********" at bounding box center [510, 307] width 661 height 197
click at [235, 335] on p "**********" at bounding box center [510, 329] width 637 height 15
click at [214, 332] on p "**********" at bounding box center [510, 329] width 637 height 15
click at [213, 309] on p "*******" at bounding box center [510, 307] width 637 height 15
click at [222, 355] on p "**********" at bounding box center [510, 351] width 637 height 15
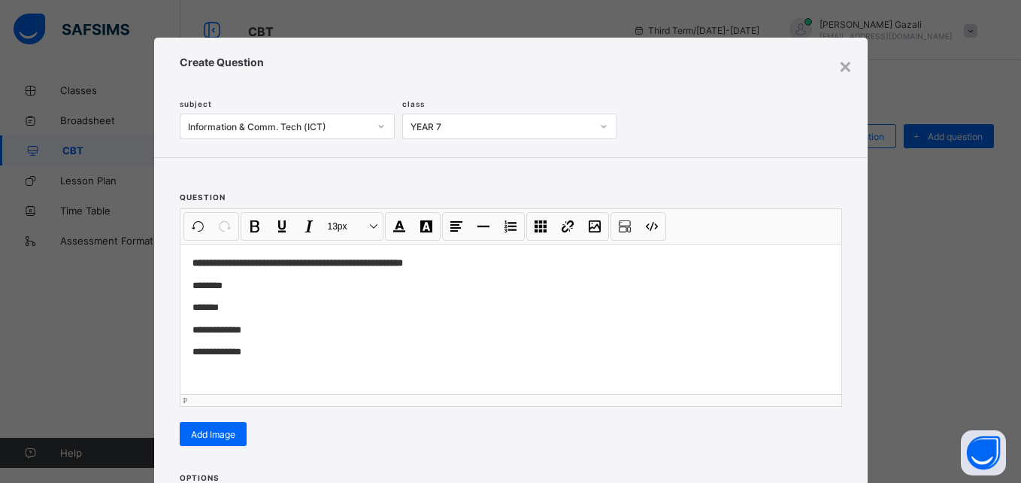
click at [209, 314] on p "*******" at bounding box center [510, 307] width 637 height 15
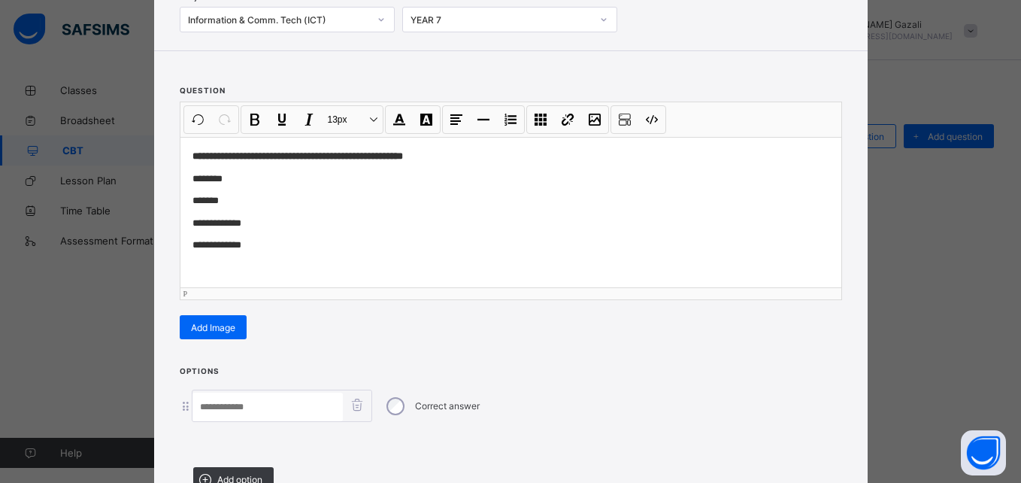
scroll to position [231, 0]
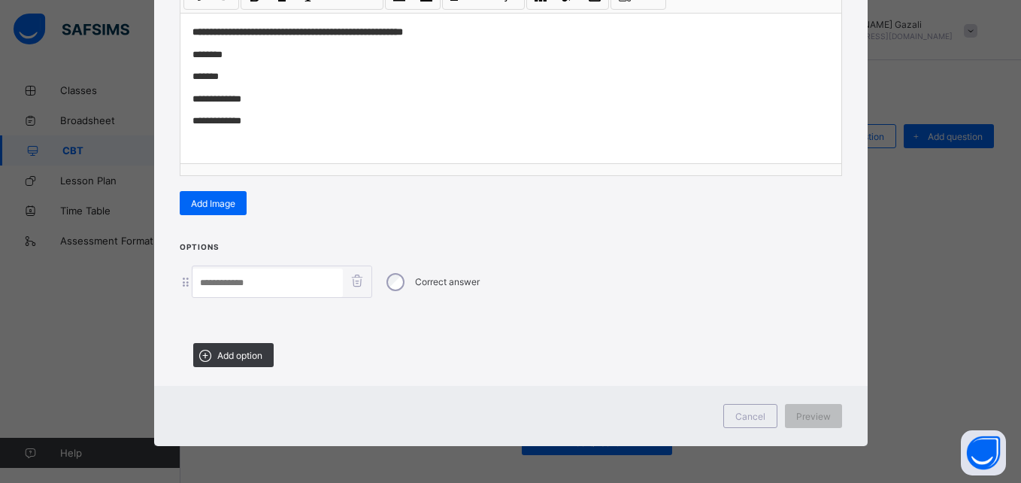
click at [256, 280] on input at bounding box center [267, 282] width 150 height 29
type input "*"
click at [222, 352] on span "Add option" at bounding box center [239, 355] width 45 height 11
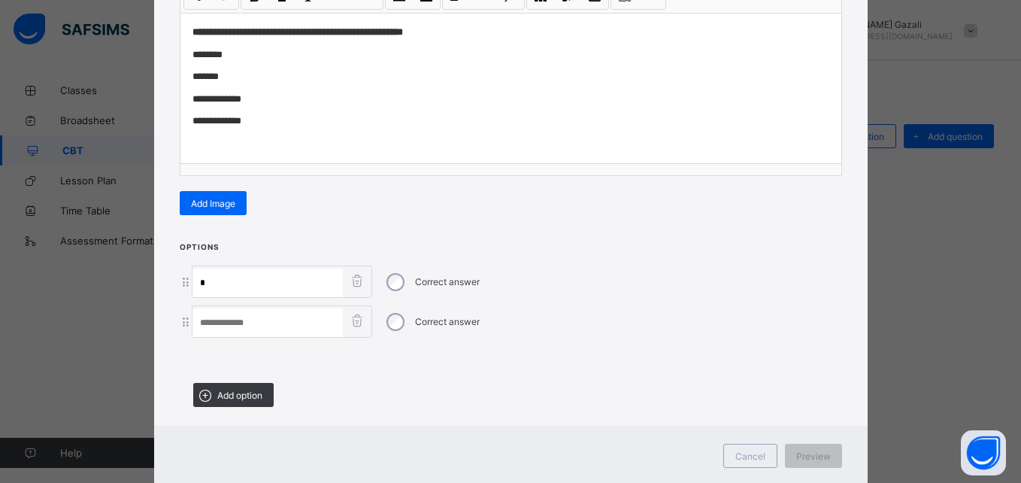
click at [212, 283] on input "*" at bounding box center [267, 282] width 150 height 29
click at [353, 320] on icon at bounding box center [357, 320] width 19 height 15
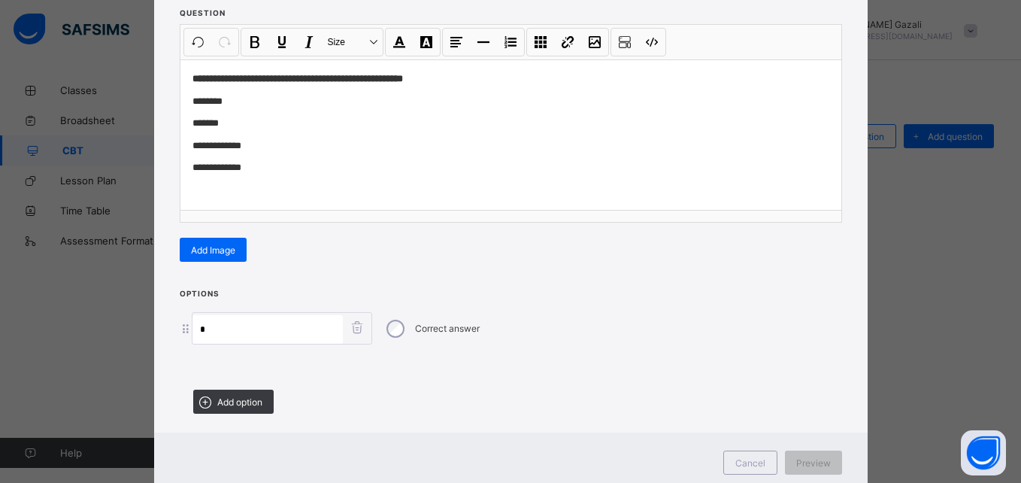
scroll to position [156, 0]
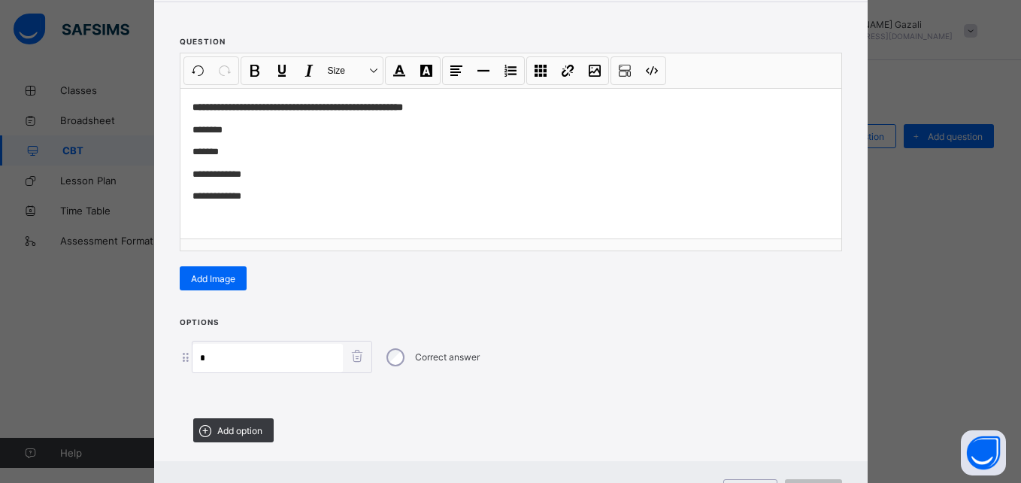
click at [283, 359] on input "*" at bounding box center [267, 358] width 150 height 29
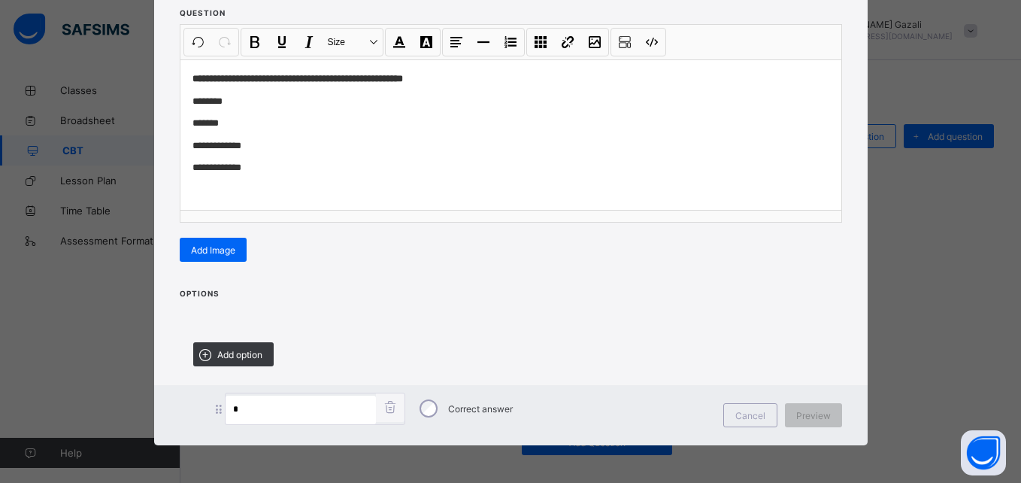
scroll to position [184, 0]
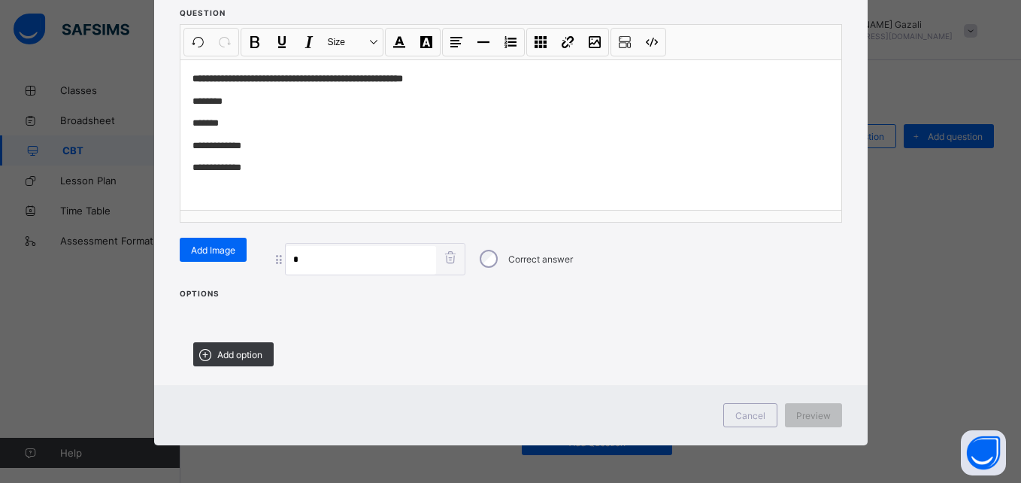
drag, startPoint x: 181, startPoint y: 363, endPoint x: 279, endPoint y: 270, distance: 135.1
click at [279, 270] on div "**********" at bounding box center [510, 149] width 713 height 592
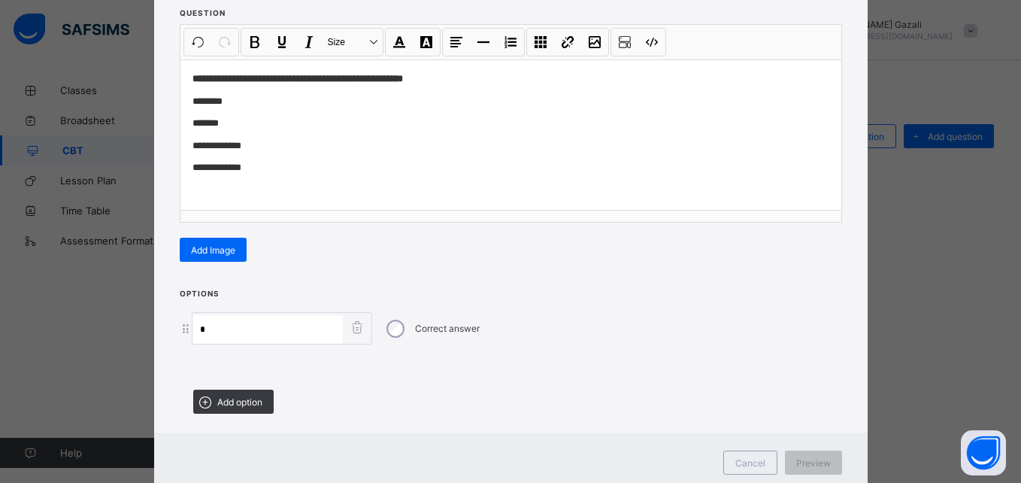
scroll to position [231, 0]
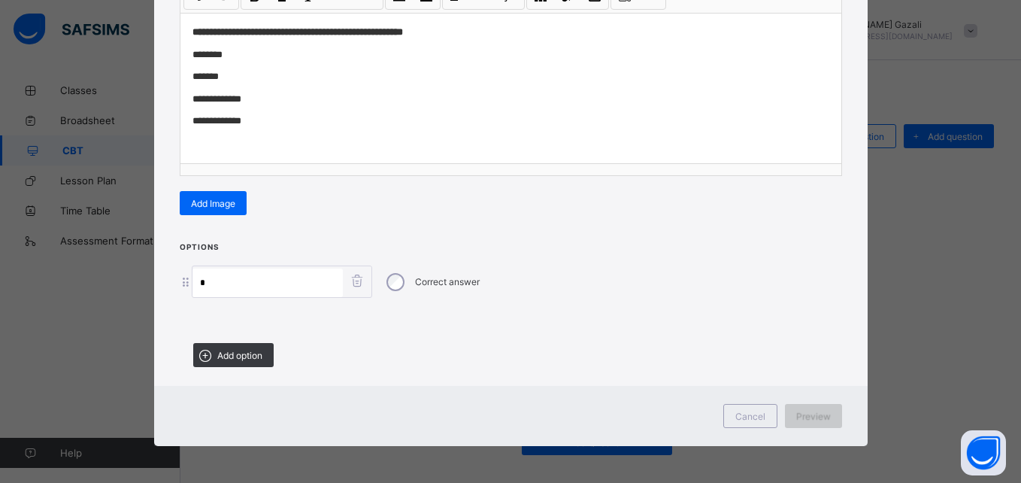
click at [802, 415] on span "Preview" at bounding box center [813, 415] width 35 height 11
click at [222, 354] on span "Add option" at bounding box center [239, 355] width 45 height 11
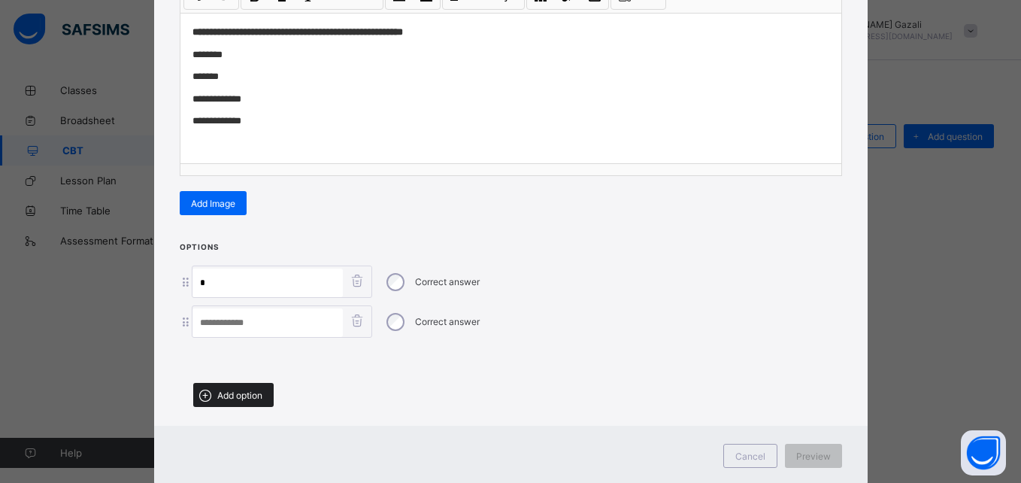
click at [221, 391] on span "Add option" at bounding box center [239, 394] width 45 height 11
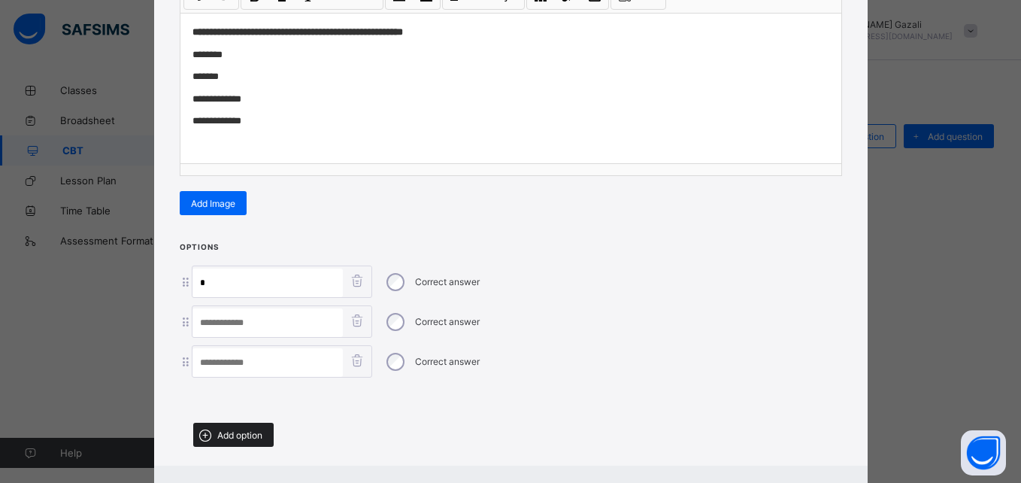
click at [223, 429] on span "Add option" at bounding box center [239, 434] width 45 height 11
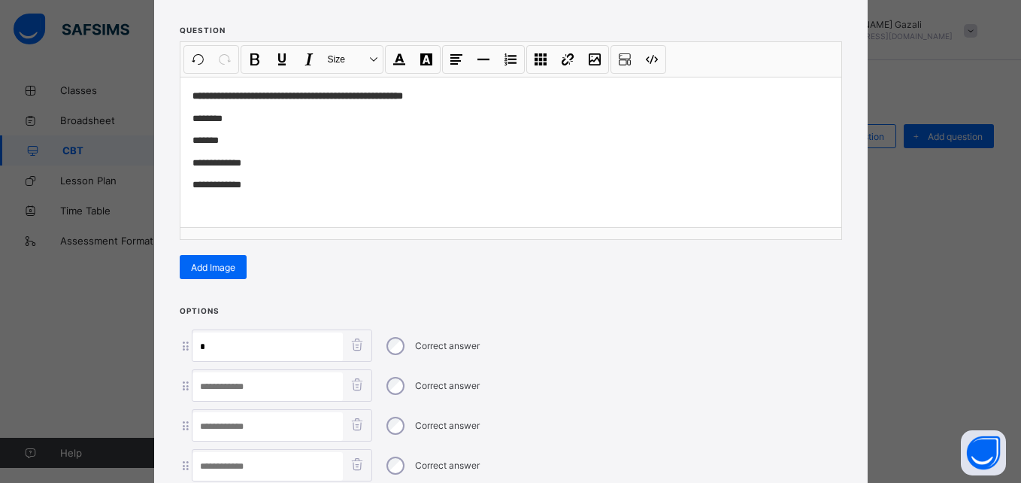
scroll to position [198, 0]
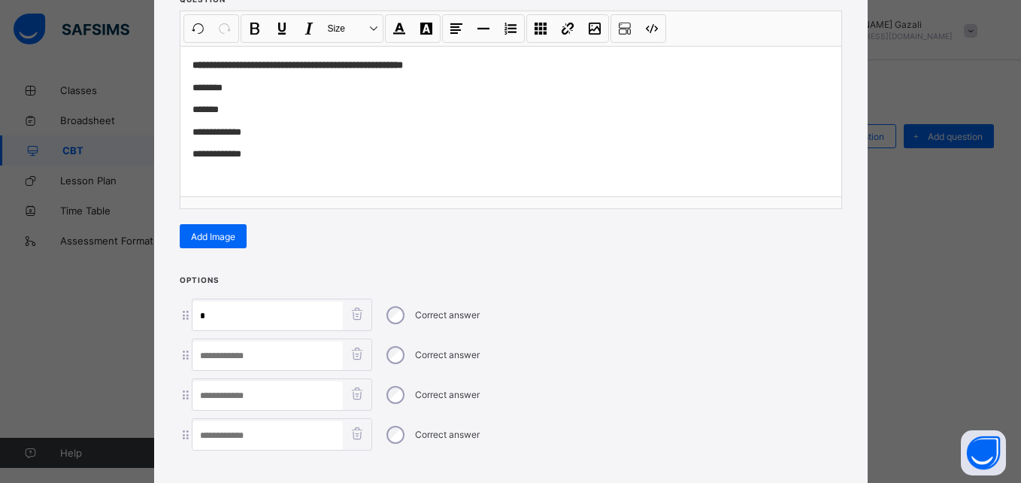
click at [208, 314] on input "*" at bounding box center [267, 315] width 150 height 29
type input "*"
click at [217, 359] on input at bounding box center [267, 355] width 150 height 29
type input "*"
click at [223, 392] on input at bounding box center [267, 395] width 150 height 29
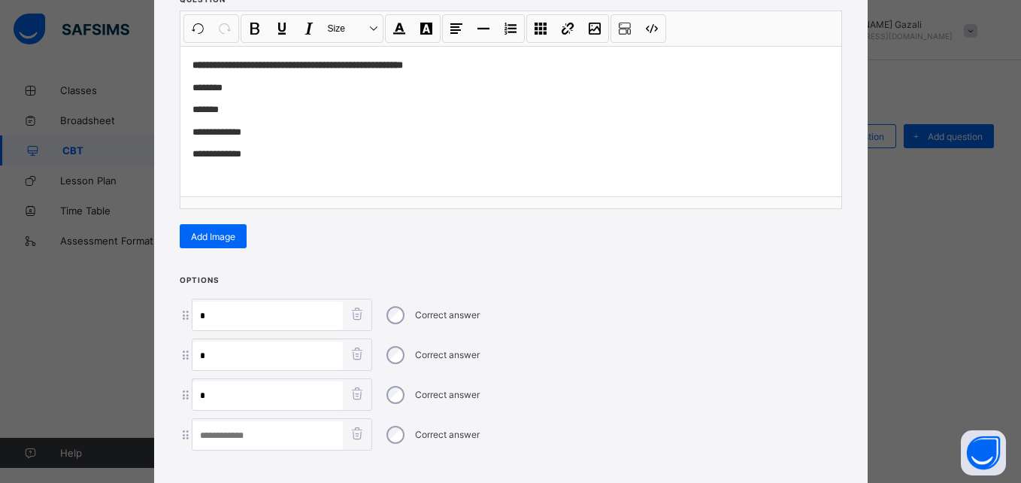
type input "*"
click at [220, 435] on input at bounding box center [267, 435] width 150 height 29
type input "*"
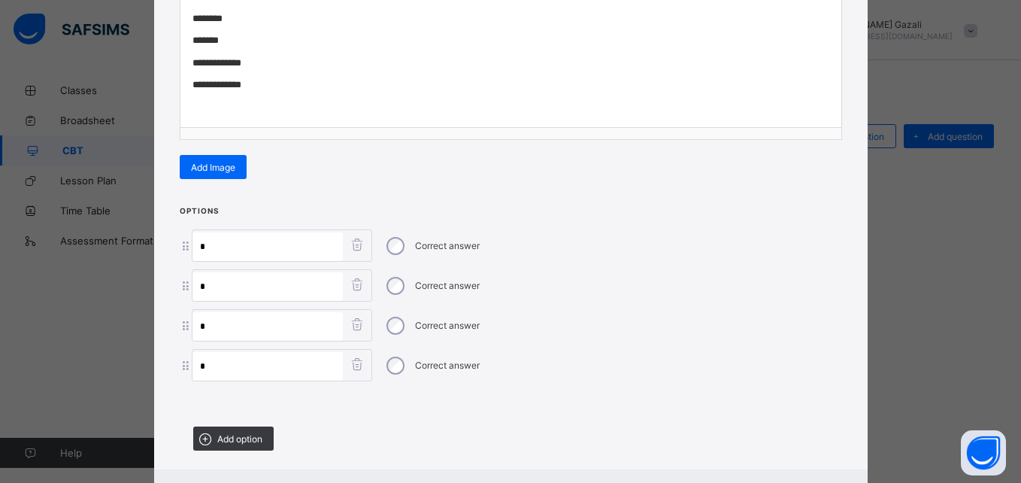
scroll to position [273, 0]
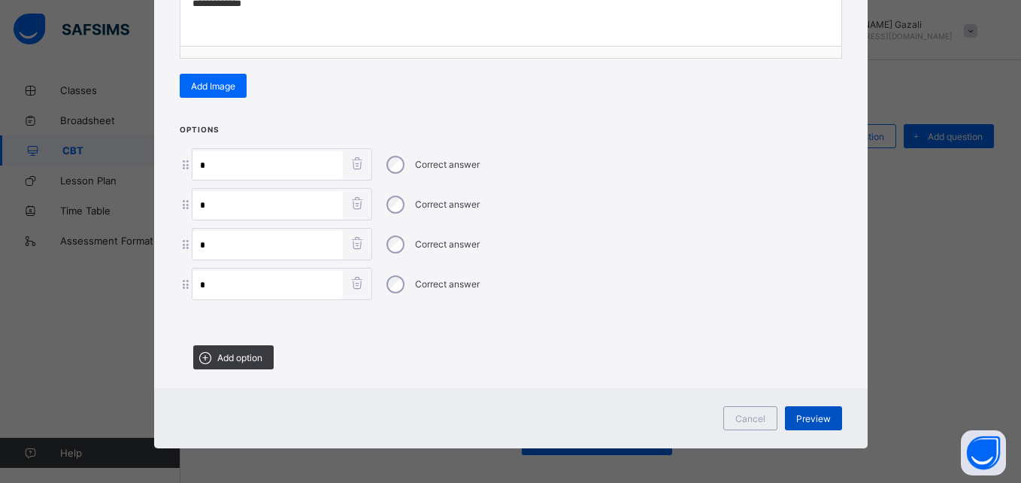
click at [807, 407] on div "Preview" at bounding box center [813, 418] width 57 height 24
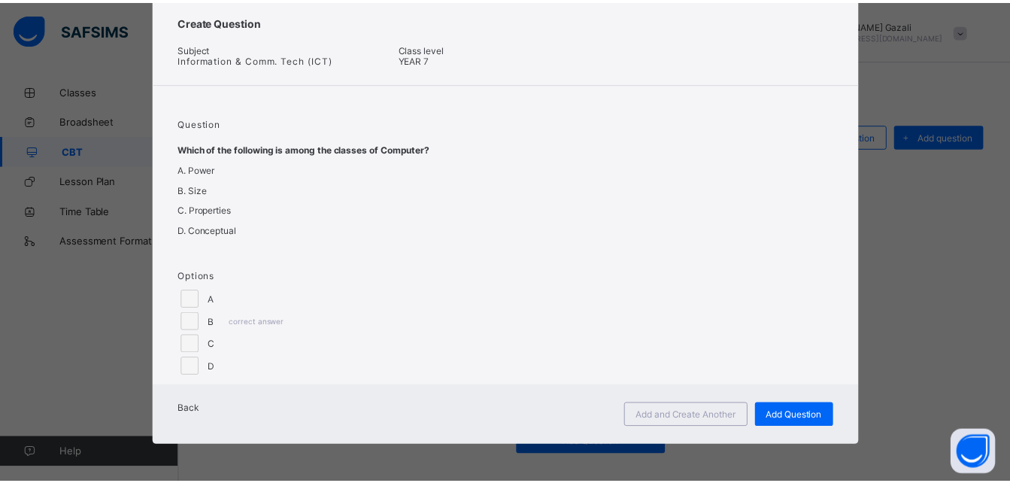
scroll to position [82, 0]
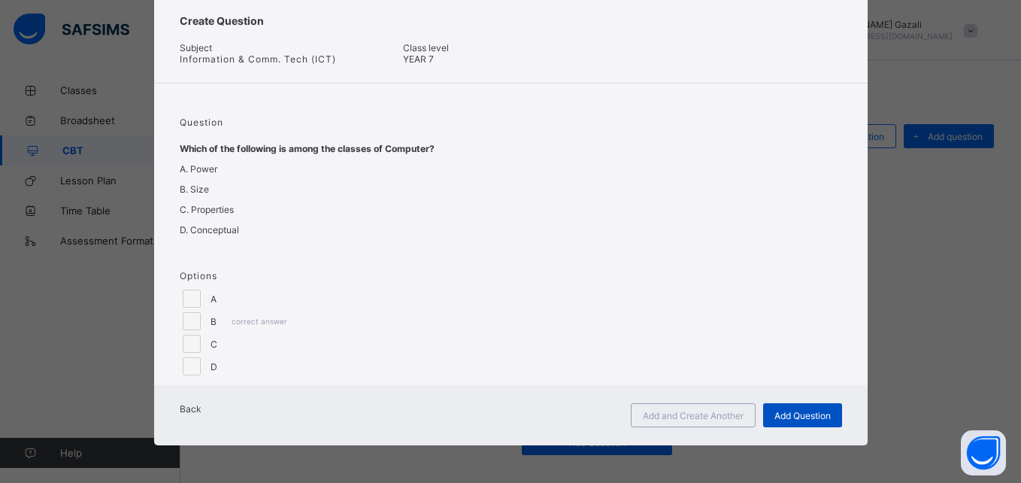
click at [793, 408] on div "Add Question" at bounding box center [802, 415] width 79 height 24
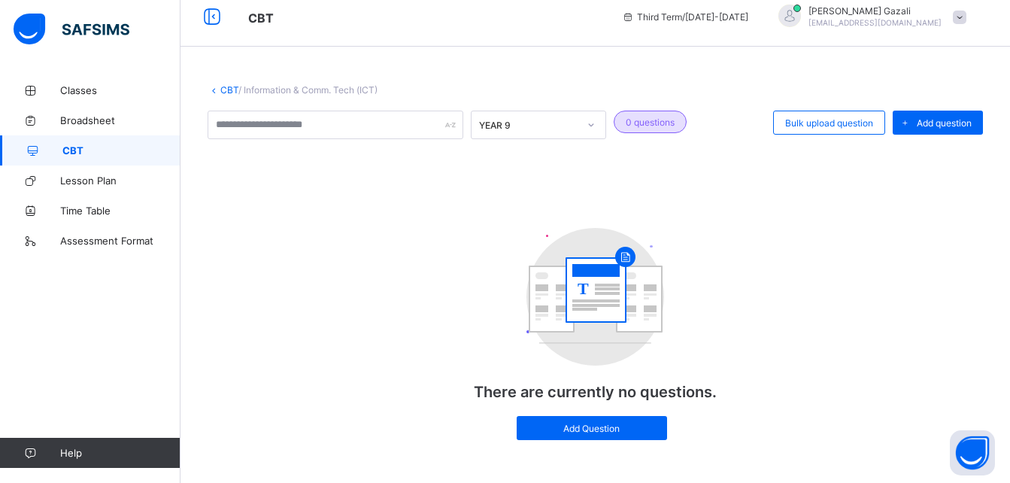
scroll to position [0, 0]
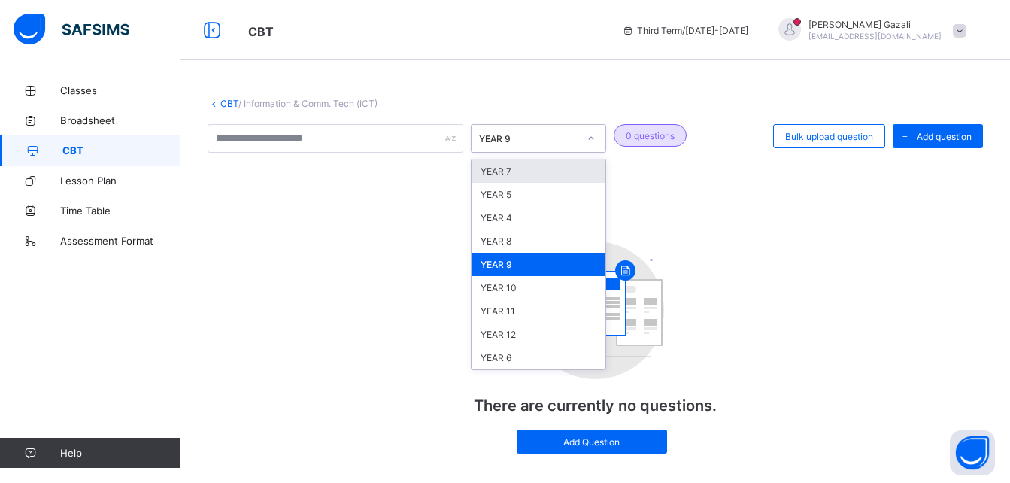
click at [564, 138] on div "YEAR 9" at bounding box center [528, 138] width 99 height 11
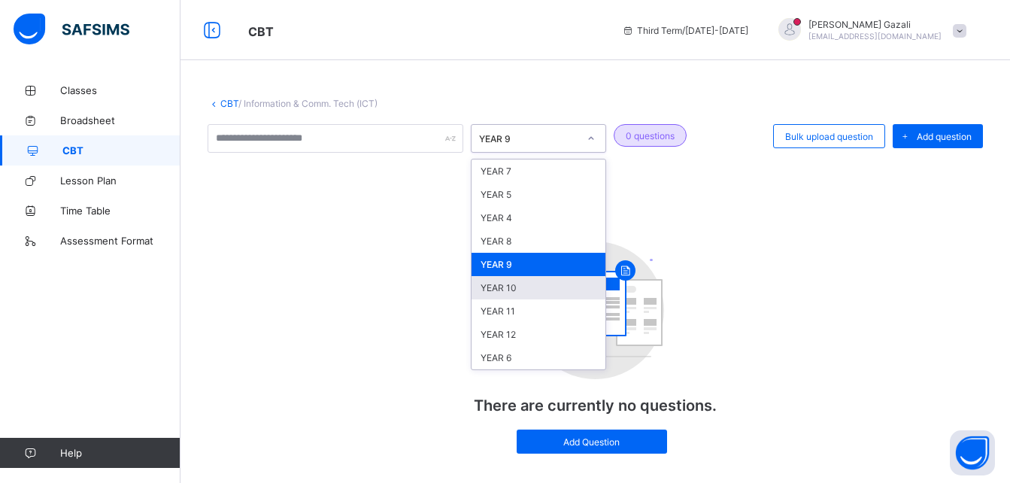
click at [521, 286] on div "YEAR 10" at bounding box center [538, 287] width 134 height 23
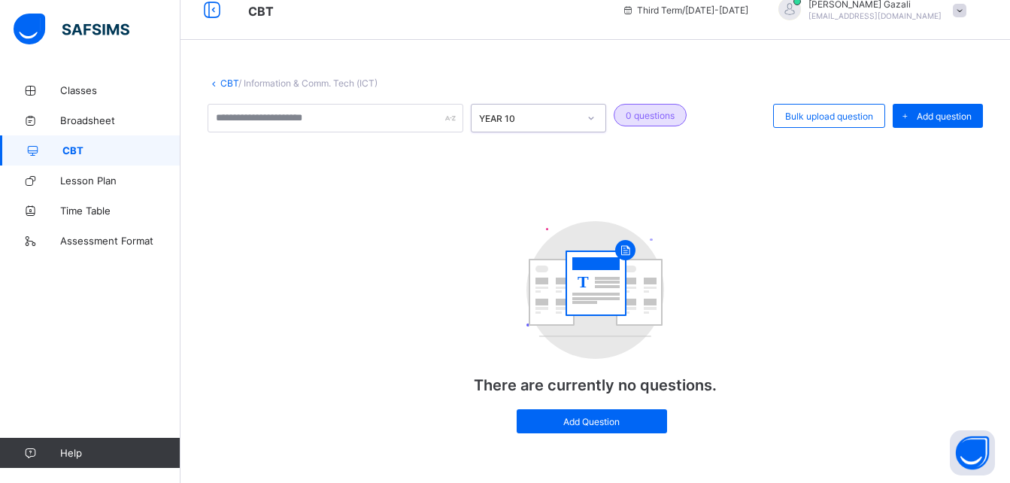
scroll to position [32, 0]
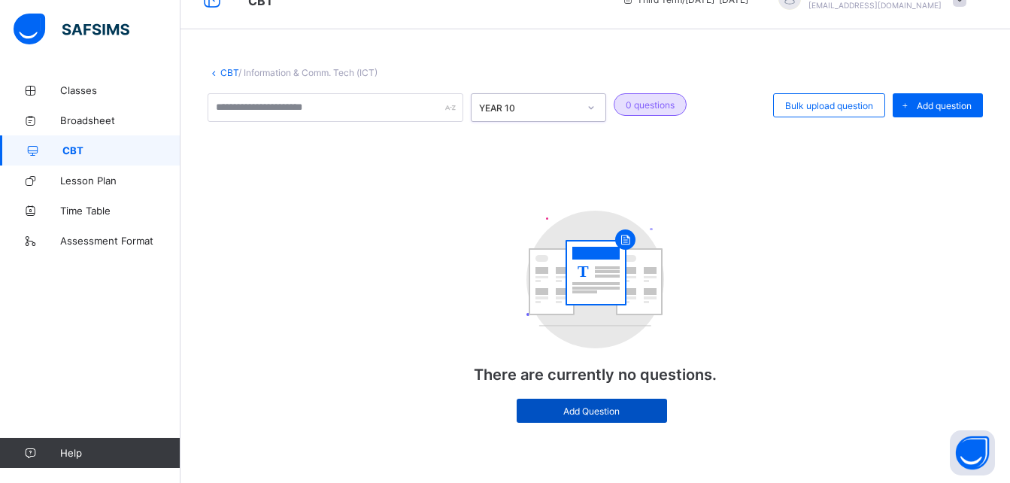
click at [583, 405] on span "Add Question" at bounding box center [592, 410] width 128 height 11
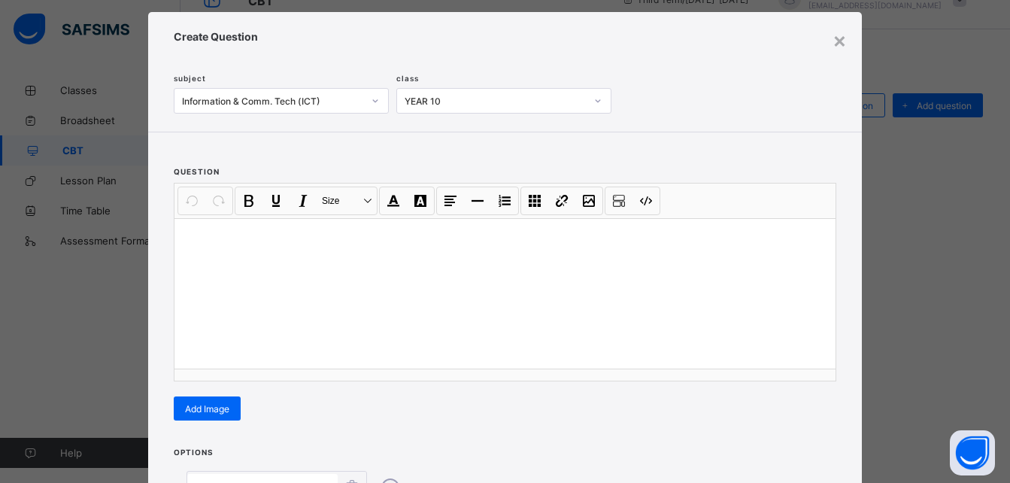
scroll to position [0, 0]
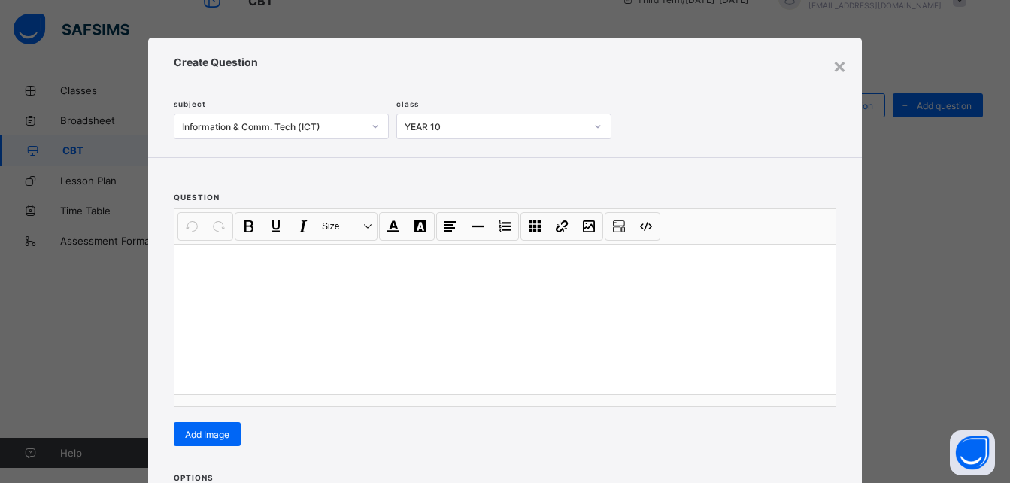
click at [67, 373] on div "× Create Question subject Information & Comm. Tech (ICT) class YEAR 10 question…" at bounding box center [505, 241] width 1010 height 483
click at [834, 68] on div "×" at bounding box center [839, 66] width 14 height 26
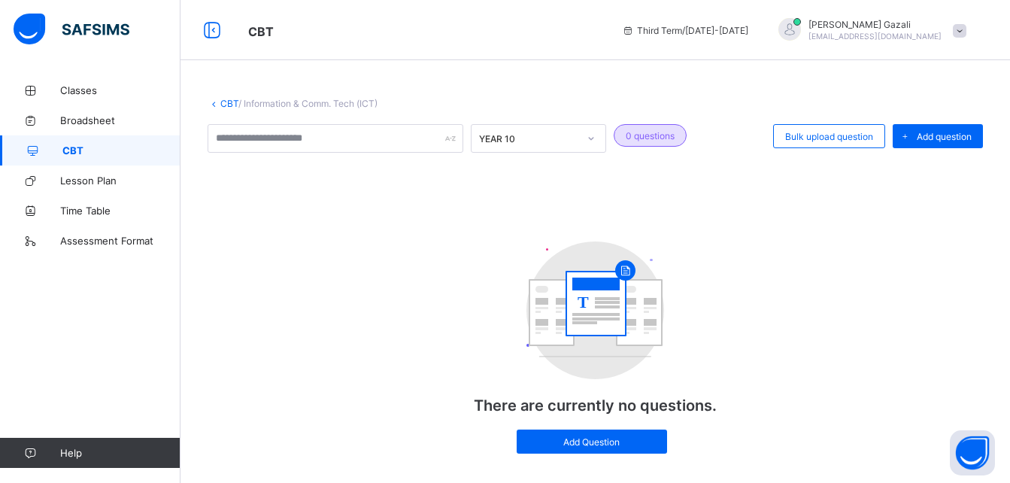
scroll to position [32, 0]
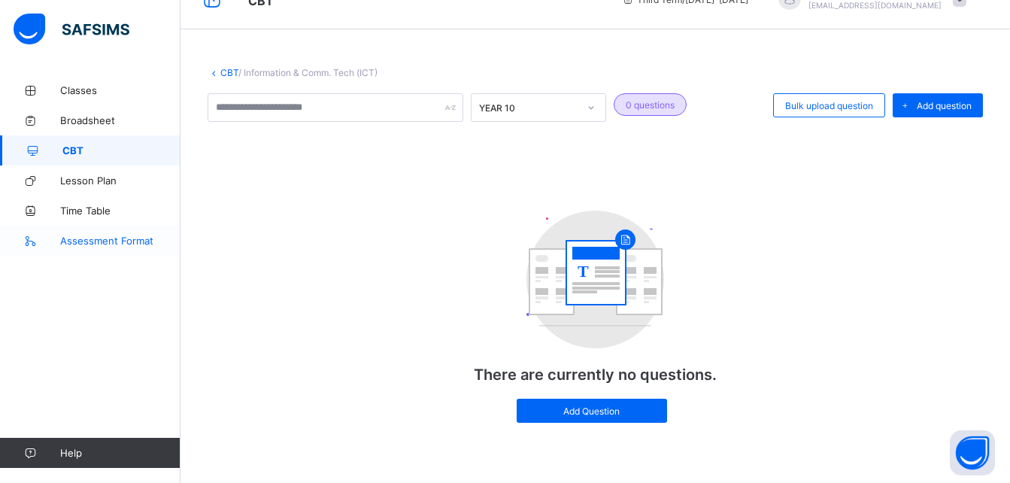
click at [80, 238] on span "Assessment Format" at bounding box center [120, 241] width 120 height 12
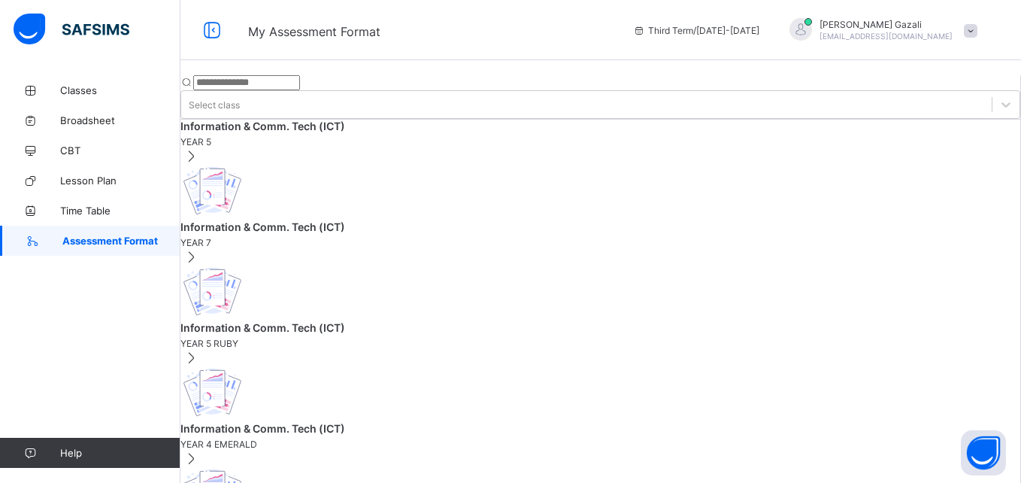
click at [281, 141] on span "YEAR 5" at bounding box center [600, 141] width 840 height 11
click at [83, 91] on span "Classes" at bounding box center [120, 90] width 120 height 12
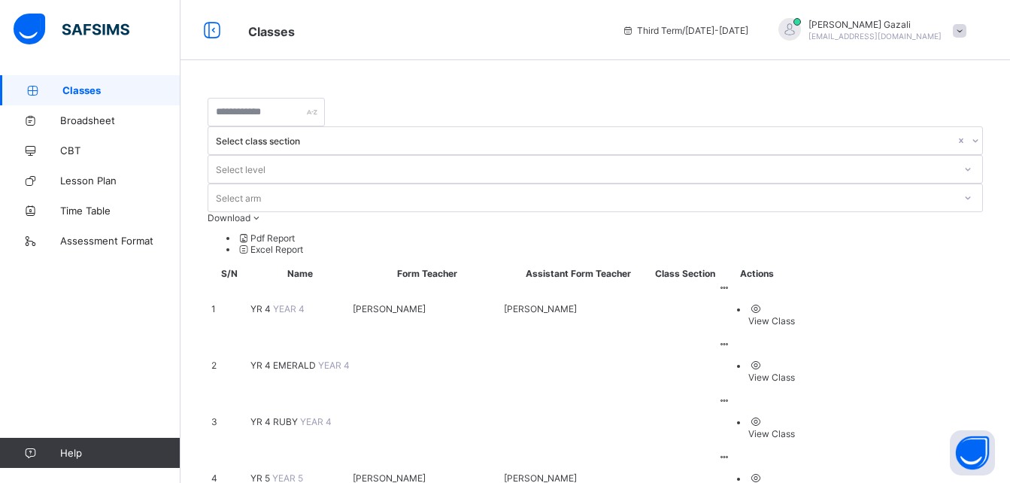
click at [268, 303] on span "YR 4" at bounding box center [261, 308] width 23 height 11
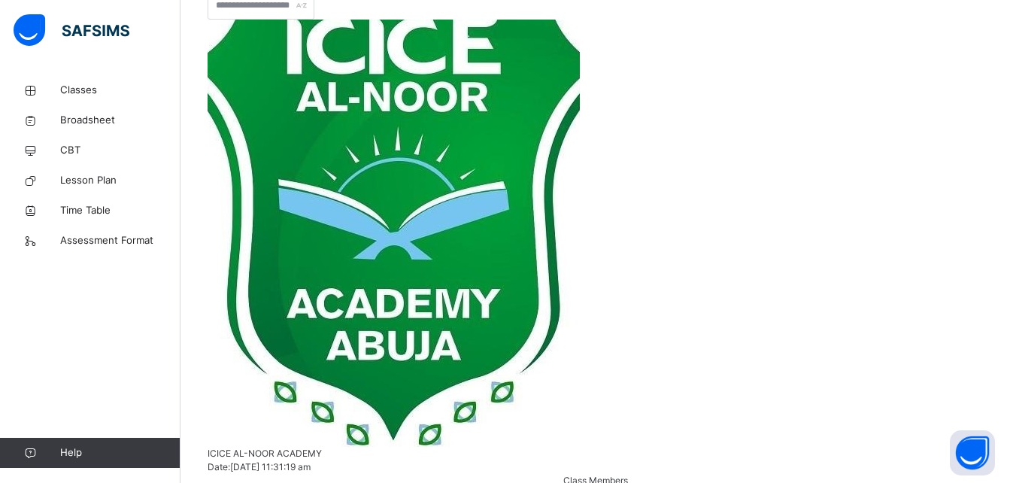
scroll to position [301, 0]
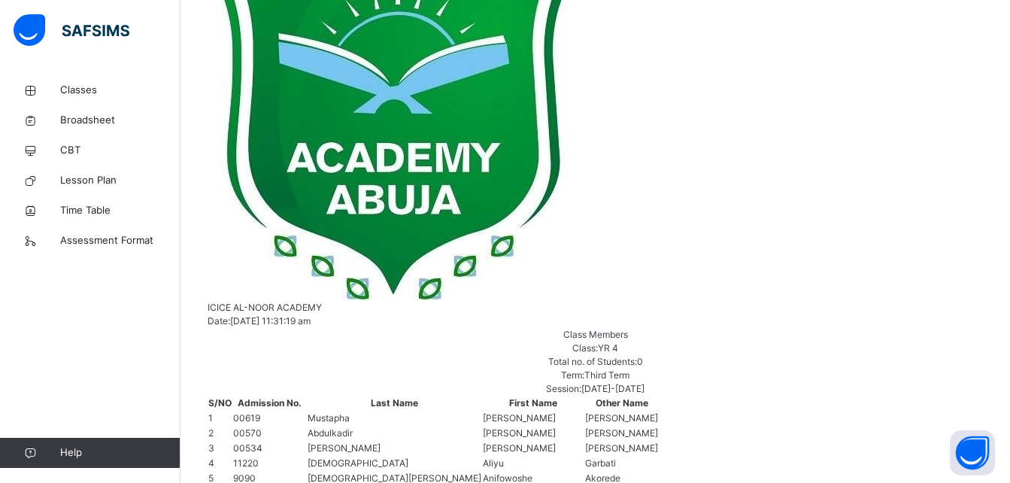
scroll to position [222, 0]
